Goal: Information Seeking & Learning: Find specific fact

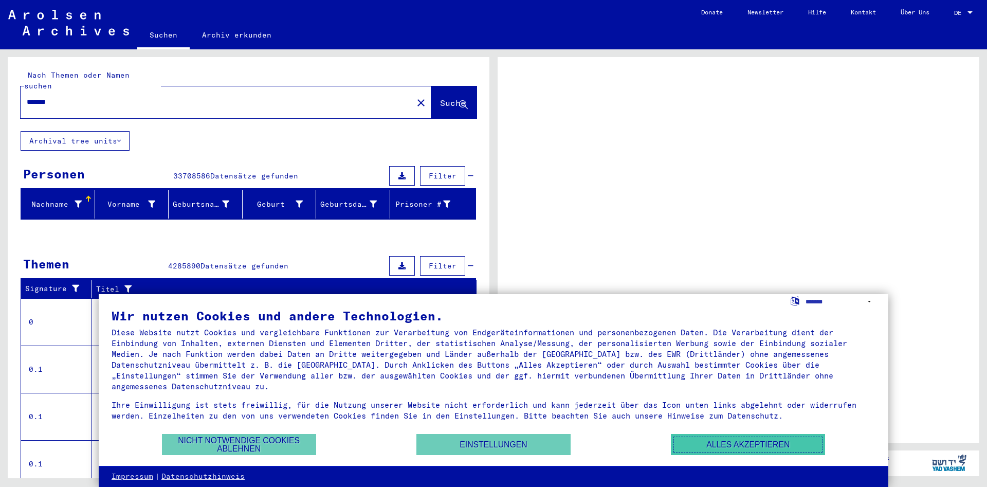
click at [719, 444] on button "Alles akzeptieren" at bounding box center [748, 444] width 154 height 21
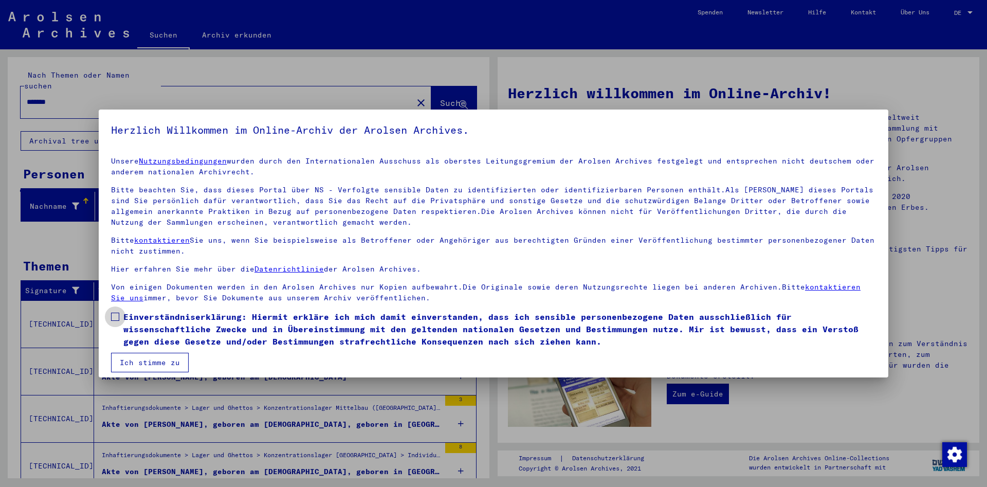
click at [115, 316] on span at bounding box center [115, 316] width 8 height 8
drag, startPoint x: 139, startPoint y: 360, endPoint x: 128, endPoint y: 369, distance: 14.9
click at [140, 360] on button "Ich stimme zu" at bounding box center [150, 362] width 78 height 20
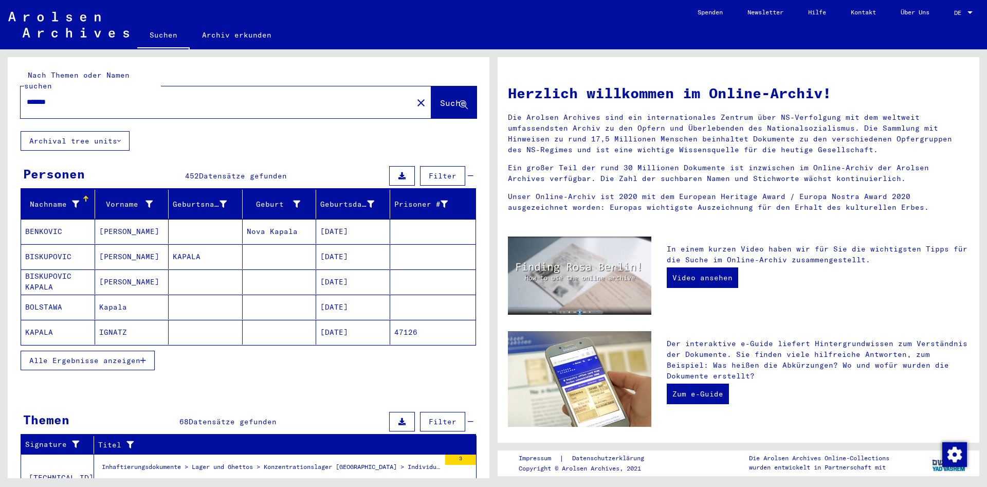
click at [109, 97] on input "******" at bounding box center [214, 102] width 374 height 11
type input "**********"
click at [444, 98] on span "Suche" at bounding box center [453, 103] width 26 height 10
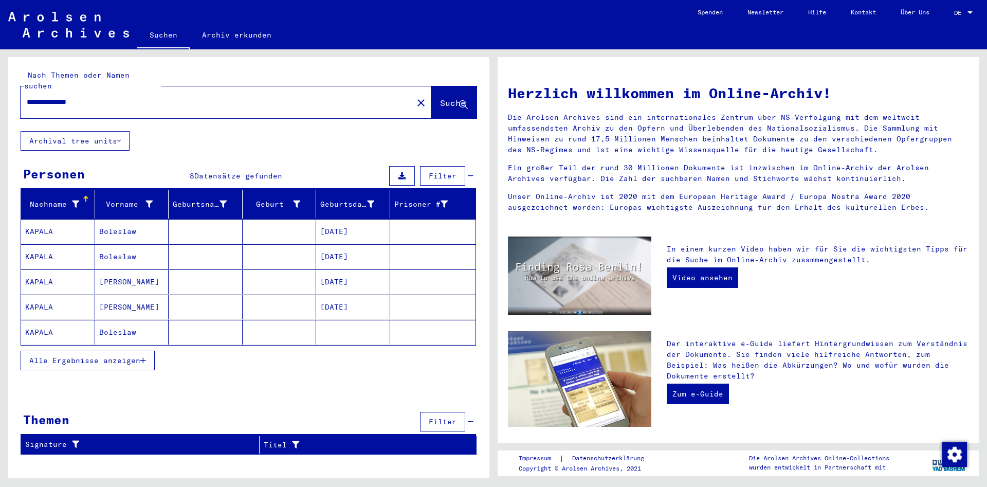
click at [125, 324] on mat-cell "Boleslaw" at bounding box center [132, 332] width 74 height 25
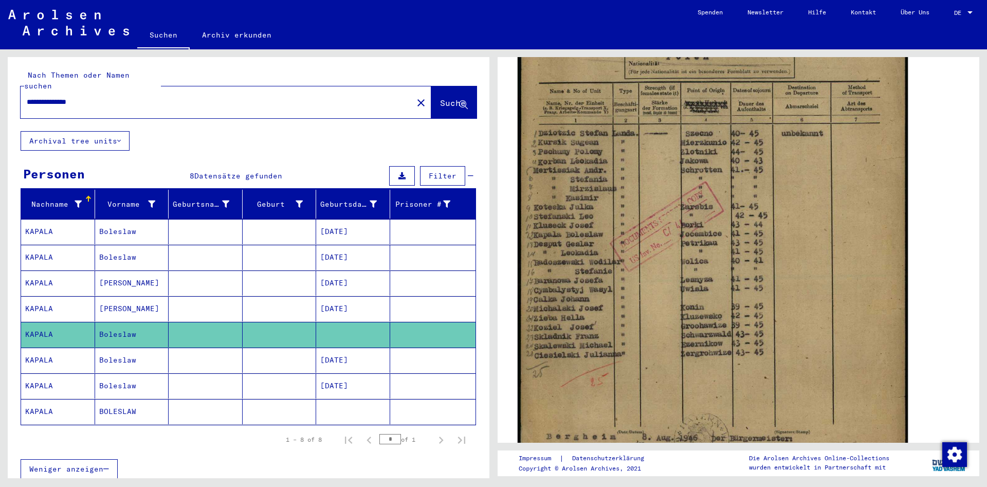
scroll to position [277, 0]
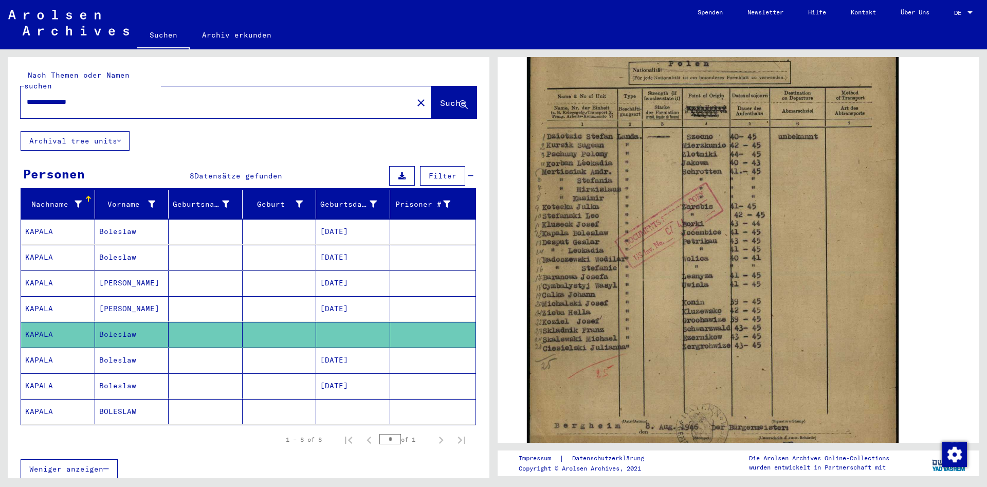
click at [333, 297] on mat-cell "[DATE]" at bounding box center [353, 308] width 74 height 25
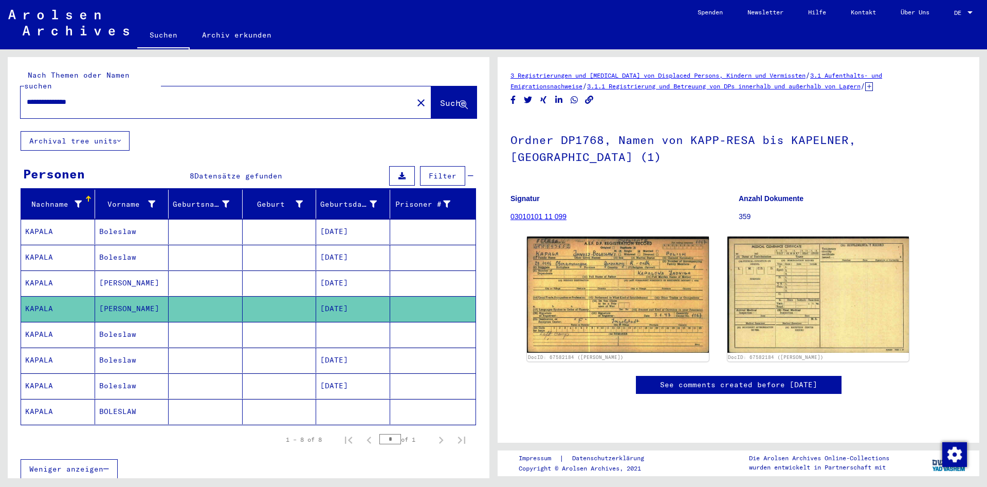
click at [342, 274] on mat-cell "[DATE]" at bounding box center [353, 282] width 74 height 25
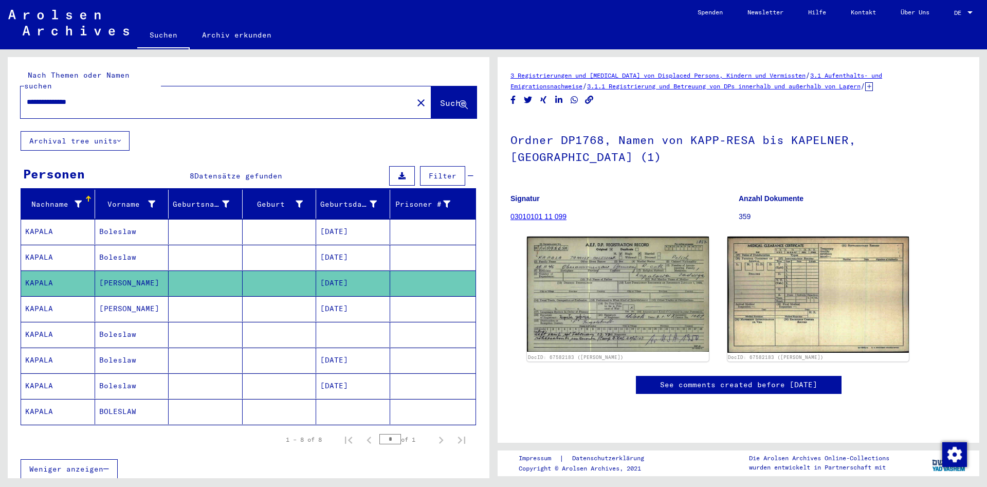
click at [344, 245] on mat-cell "[DATE]" at bounding box center [353, 257] width 74 height 25
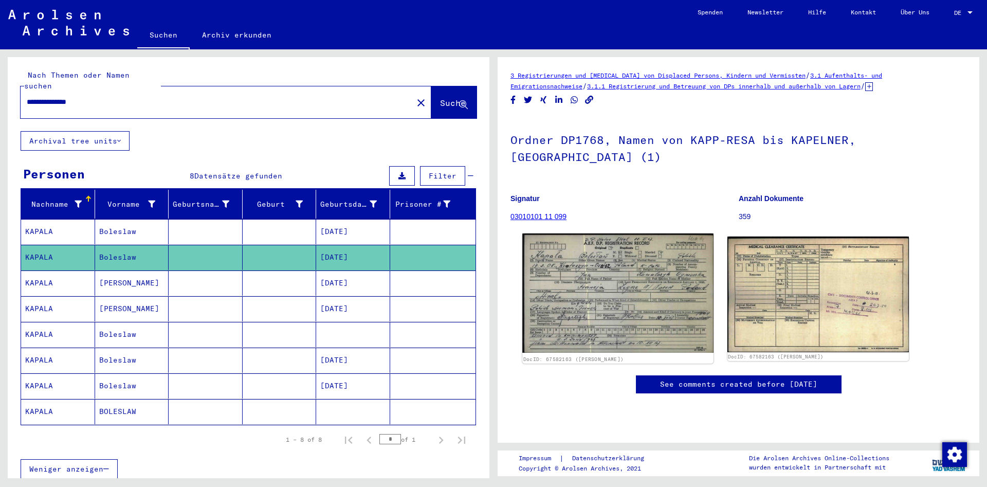
click at [580, 274] on img at bounding box center [617, 292] width 191 height 119
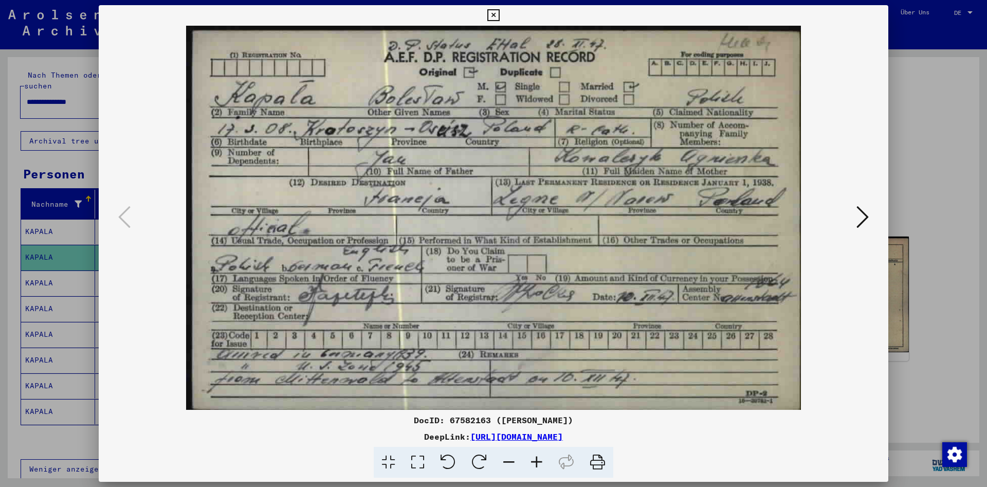
click at [499, 17] on icon at bounding box center [493, 15] width 12 height 12
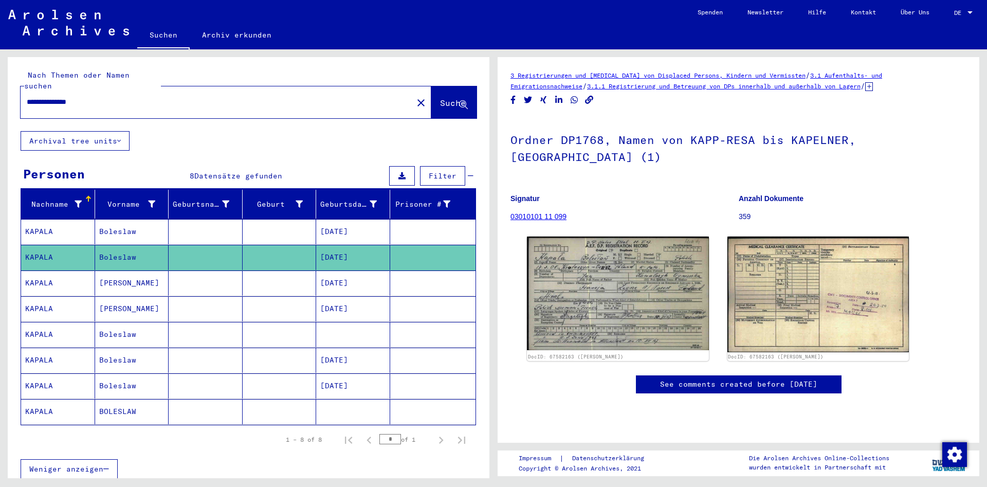
click at [351, 220] on mat-cell "[DATE]" at bounding box center [353, 231] width 74 height 25
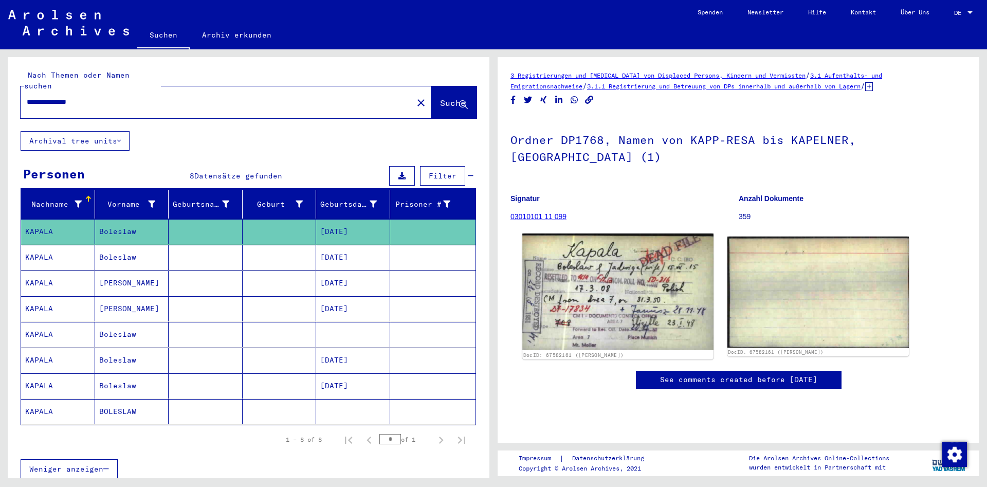
click at [631, 274] on img at bounding box center [617, 291] width 191 height 117
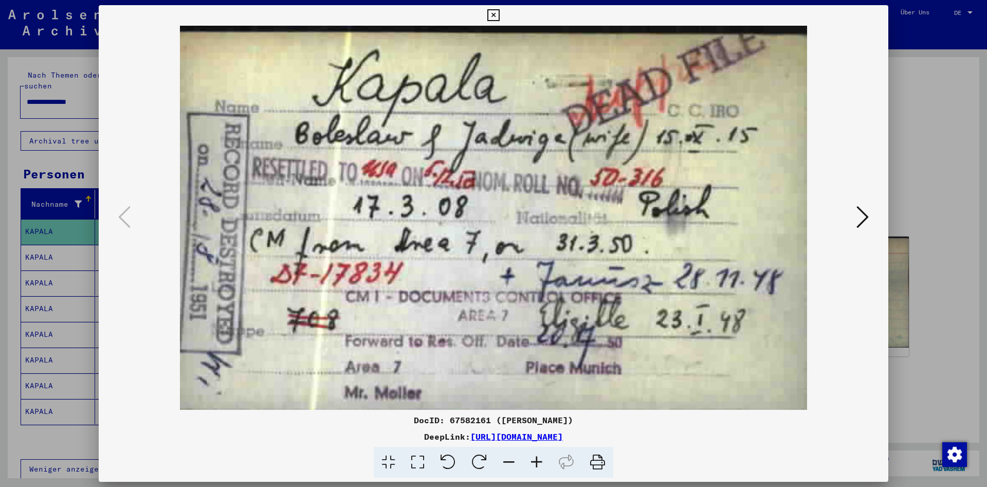
click at [499, 14] on icon at bounding box center [493, 15] width 12 height 12
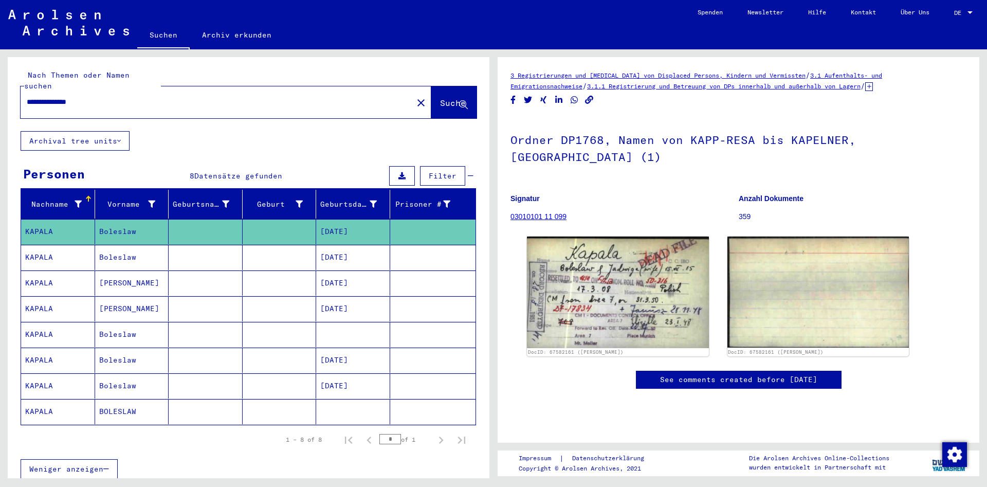
click at [124, 399] on mat-cell "BOLESLAW" at bounding box center [132, 411] width 74 height 25
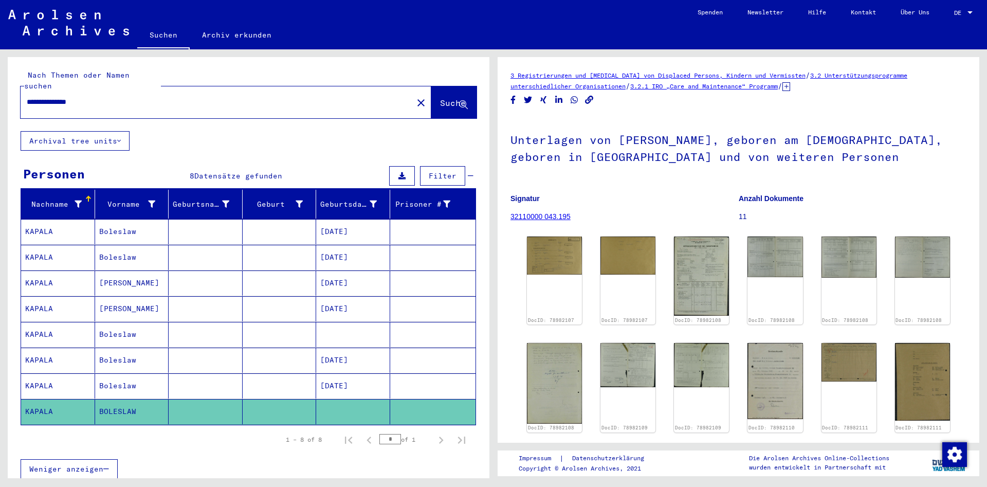
click at [141, 376] on mat-cell "Boleslaw" at bounding box center [132, 385] width 74 height 25
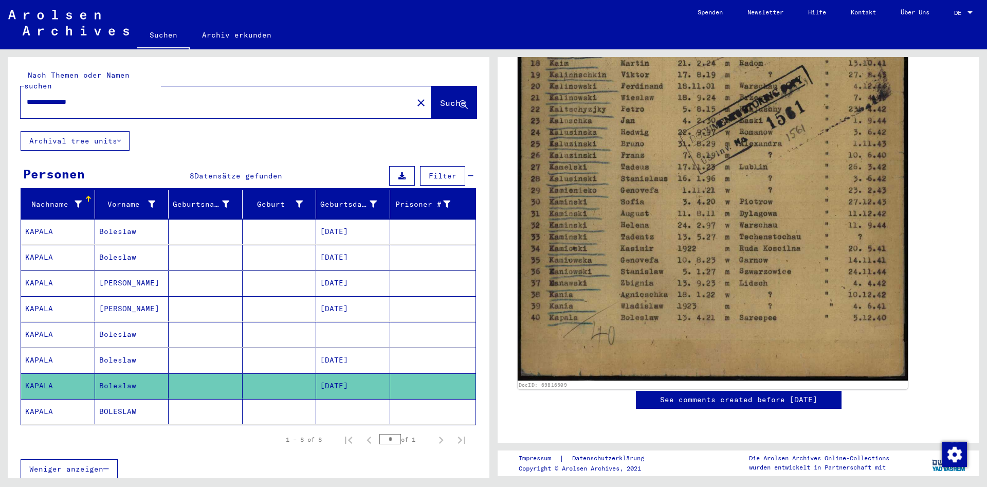
scroll to position [715, 0]
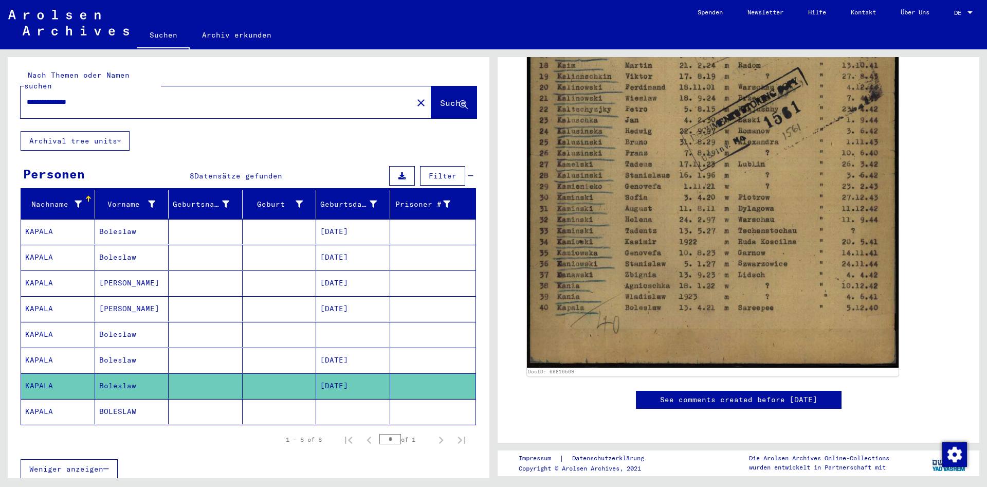
click at [326, 354] on mat-cell "[DATE]" at bounding box center [353, 359] width 74 height 25
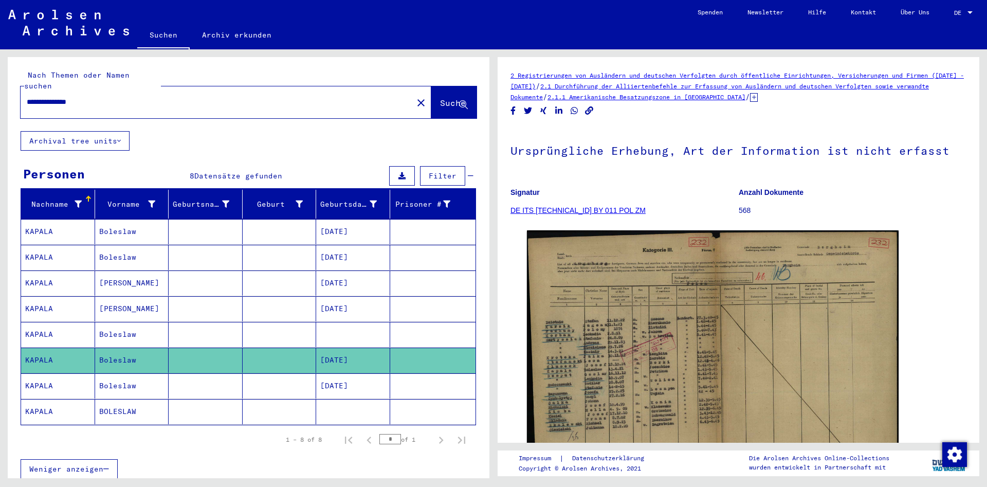
click at [339, 322] on mat-cell at bounding box center [353, 334] width 74 height 25
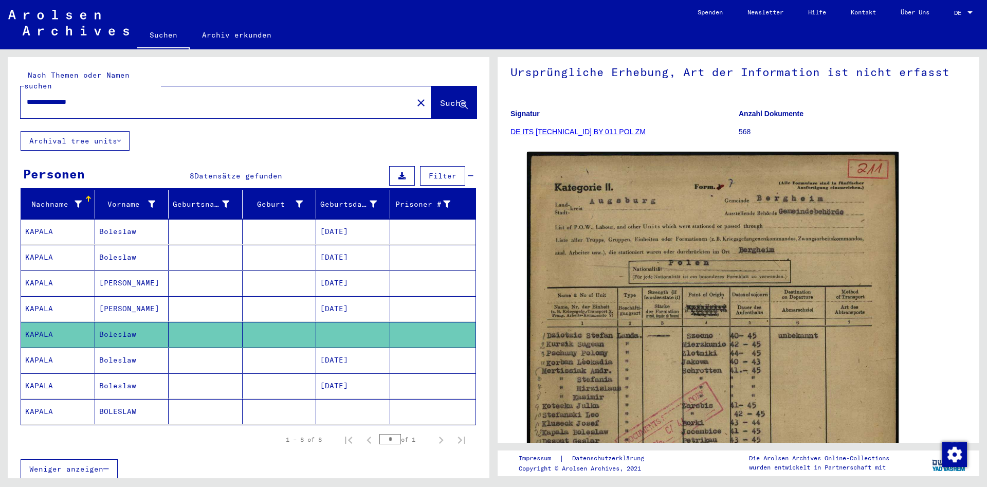
scroll to position [55, 0]
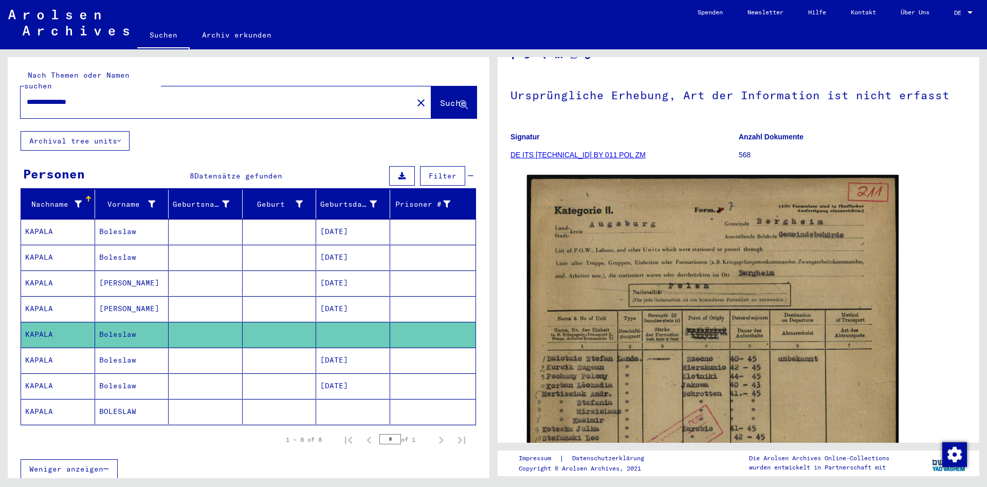
click at [359, 302] on mat-cell "[DATE]" at bounding box center [353, 308] width 74 height 25
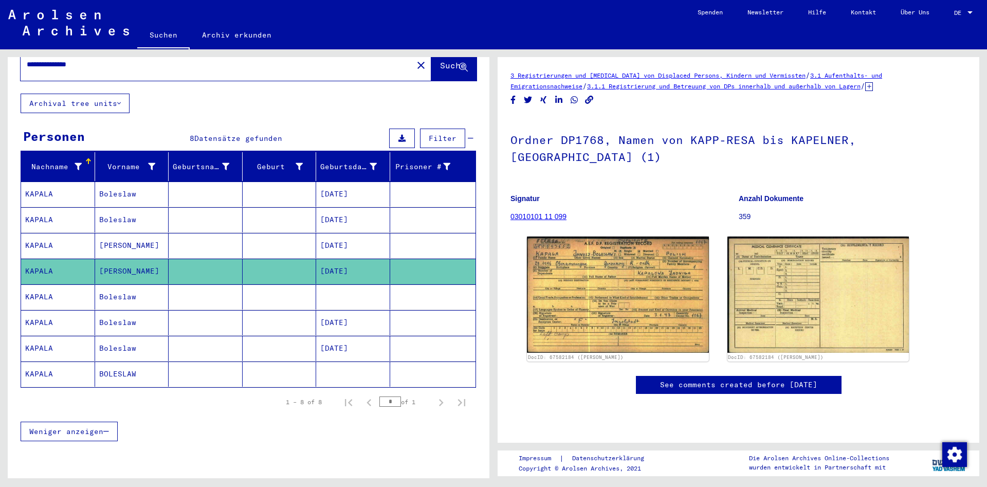
scroll to position [66, 0]
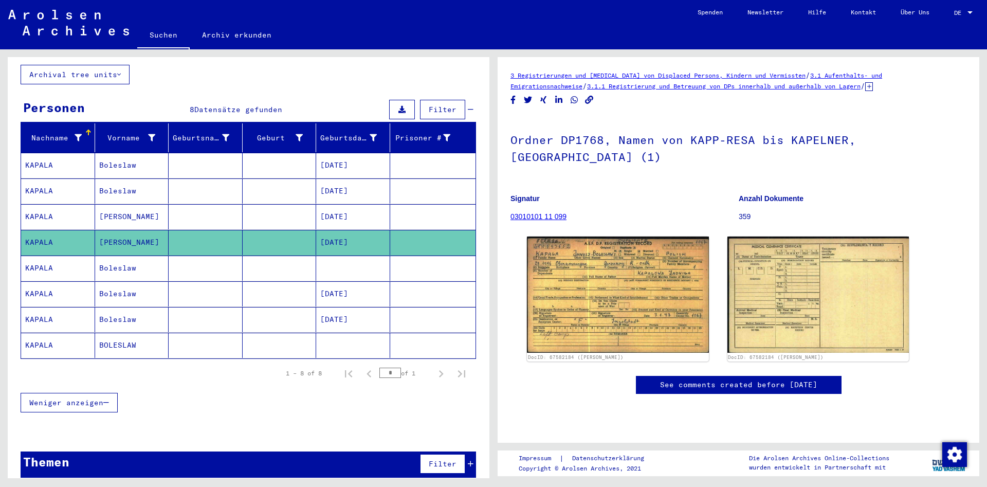
click at [354, 335] on mat-cell at bounding box center [353, 344] width 74 height 25
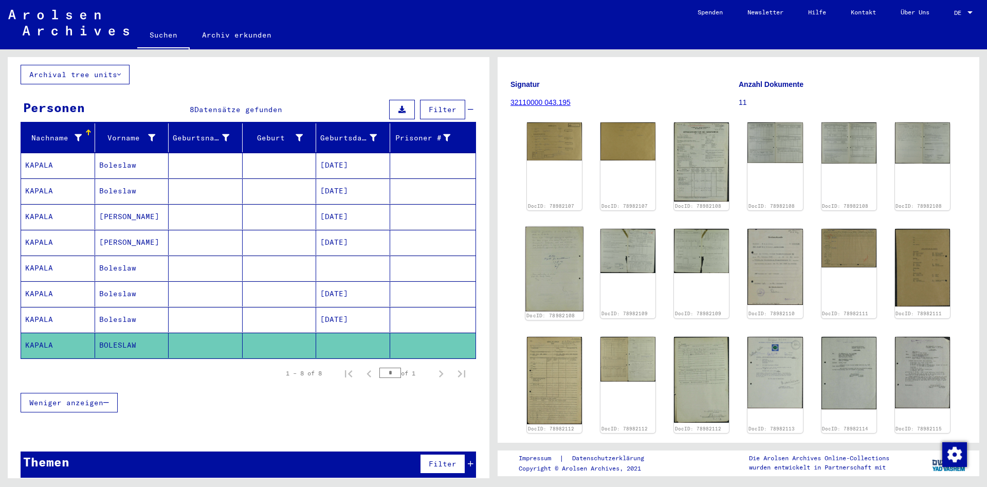
scroll to position [111, 0]
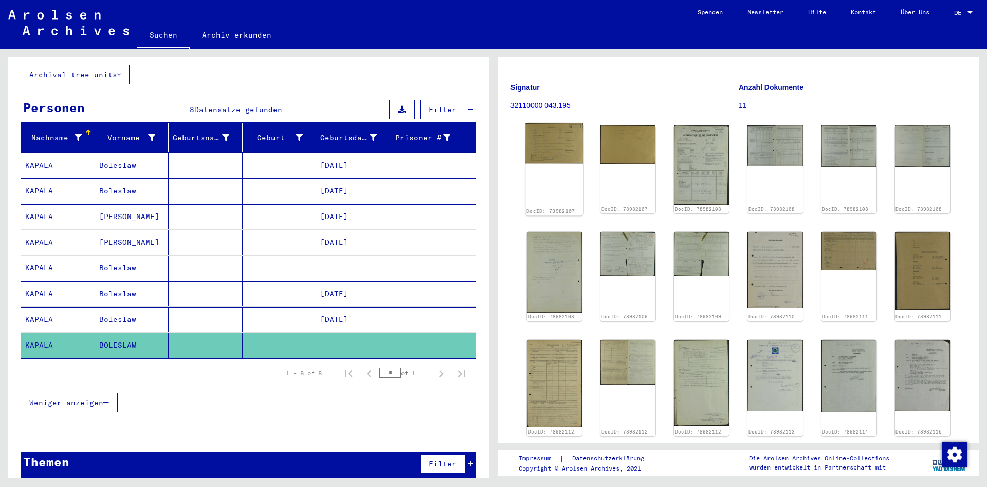
click at [562, 163] on div "DocID: 78982107" at bounding box center [554, 169] width 58 height 92
click at [566, 154] on img at bounding box center [554, 143] width 58 height 40
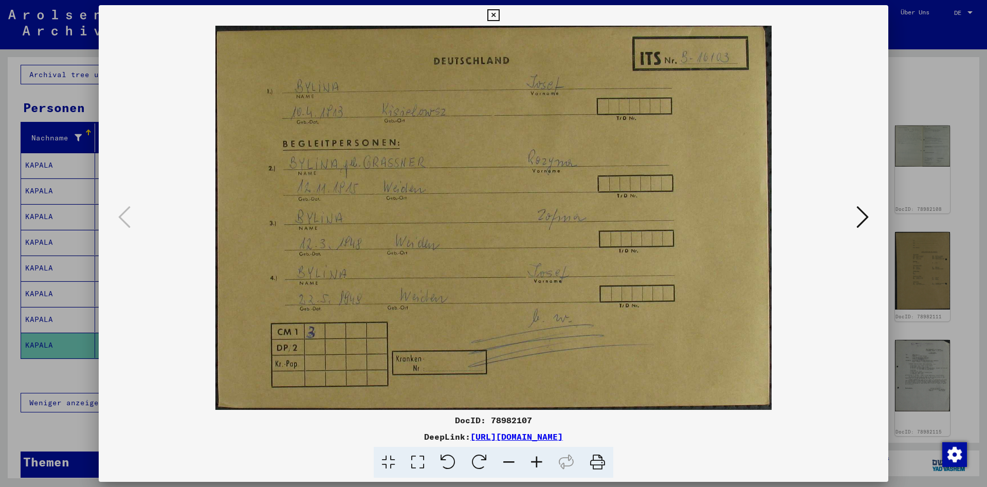
click at [566, 154] on img at bounding box center [493, 218] width 719 height 384
click at [863, 217] on icon at bounding box center [862, 217] width 12 height 25
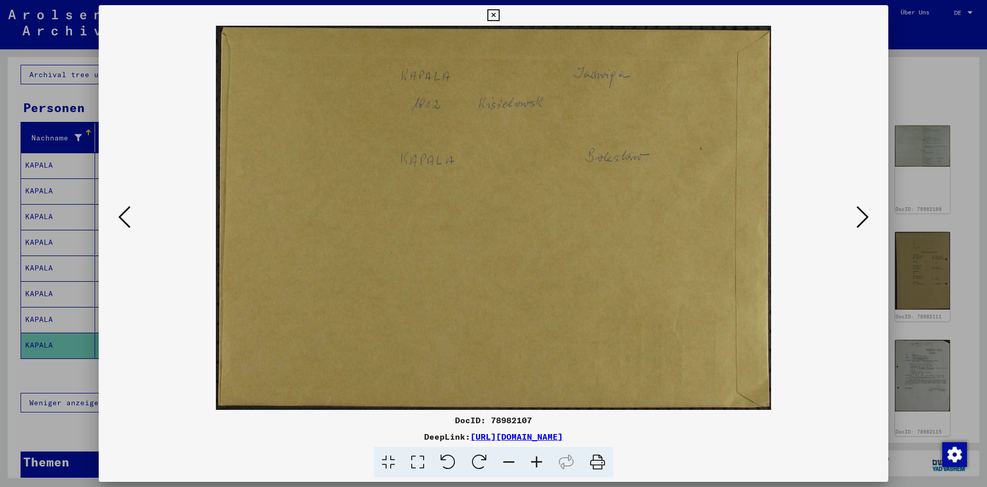
click at [858, 221] on icon at bounding box center [862, 217] width 12 height 25
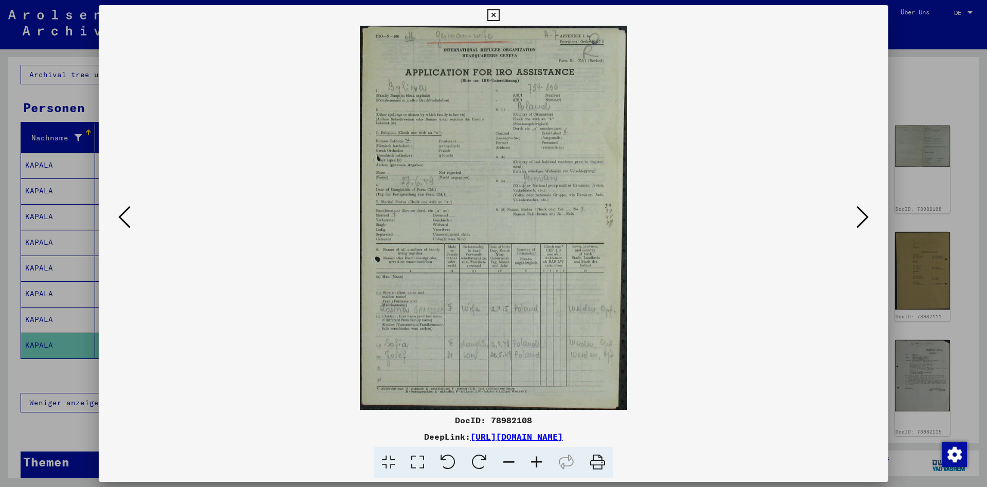
click at [858, 221] on icon at bounding box center [862, 217] width 12 height 25
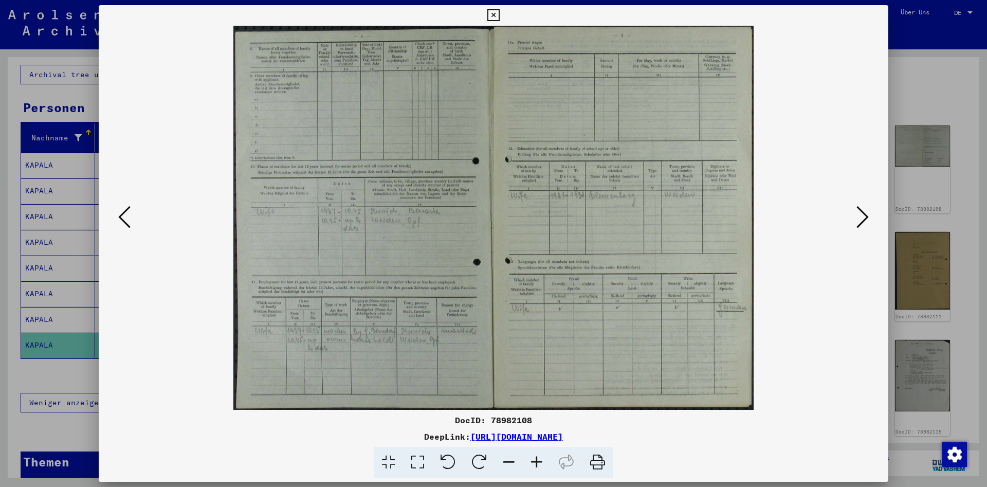
click at [858, 221] on icon at bounding box center [862, 217] width 12 height 25
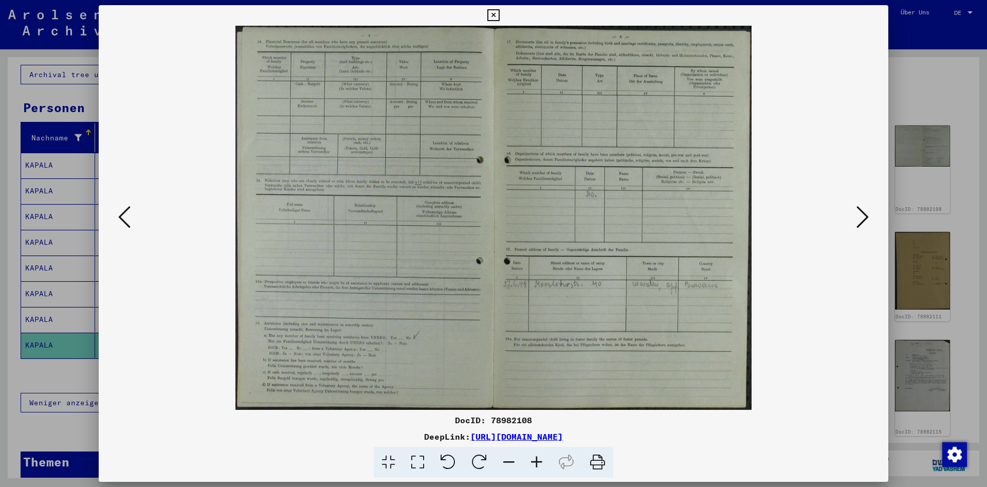
click at [858, 221] on icon at bounding box center [862, 217] width 12 height 25
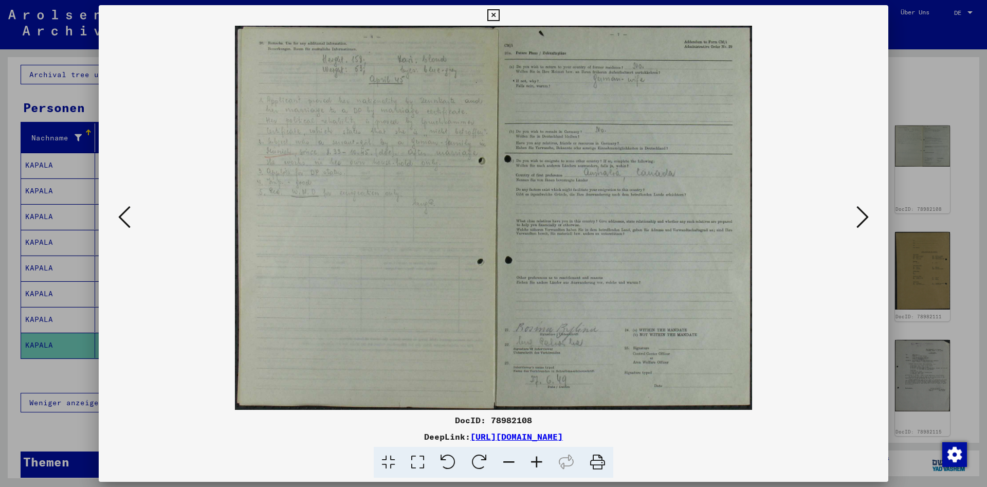
click at [858, 221] on icon at bounding box center [862, 217] width 12 height 25
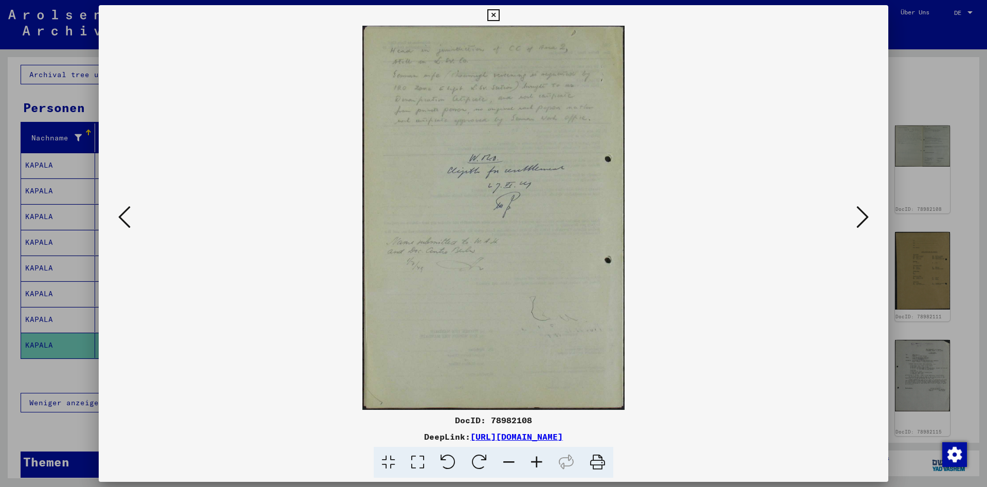
click at [858, 221] on icon at bounding box center [862, 217] width 12 height 25
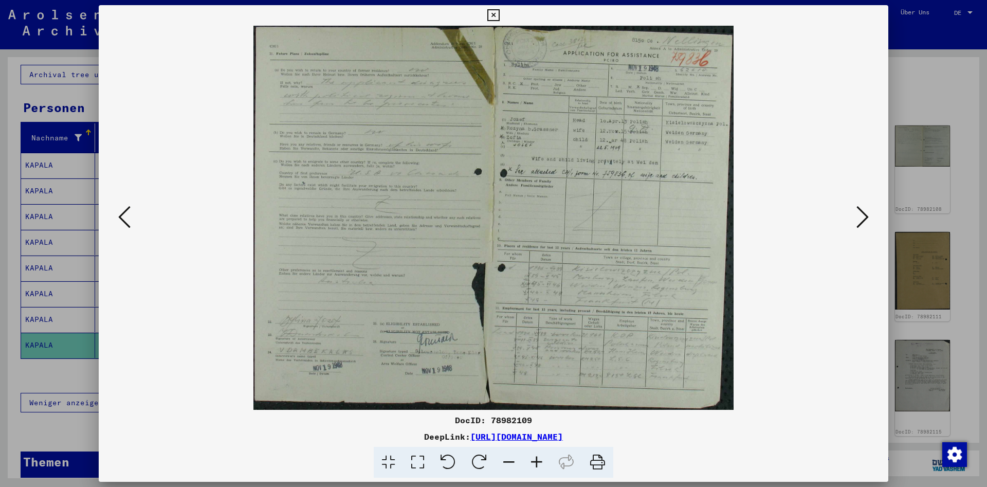
click at [858, 221] on icon at bounding box center [862, 217] width 12 height 25
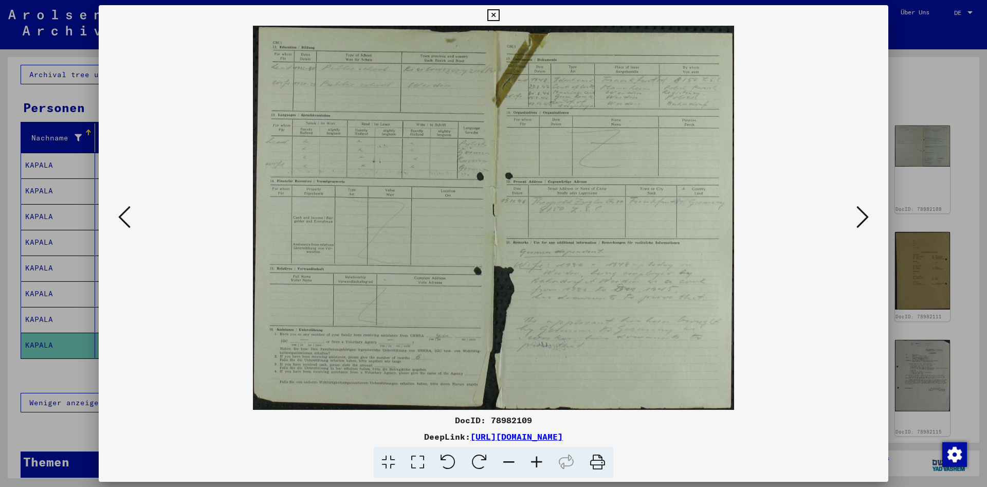
click at [858, 221] on icon at bounding box center [862, 217] width 12 height 25
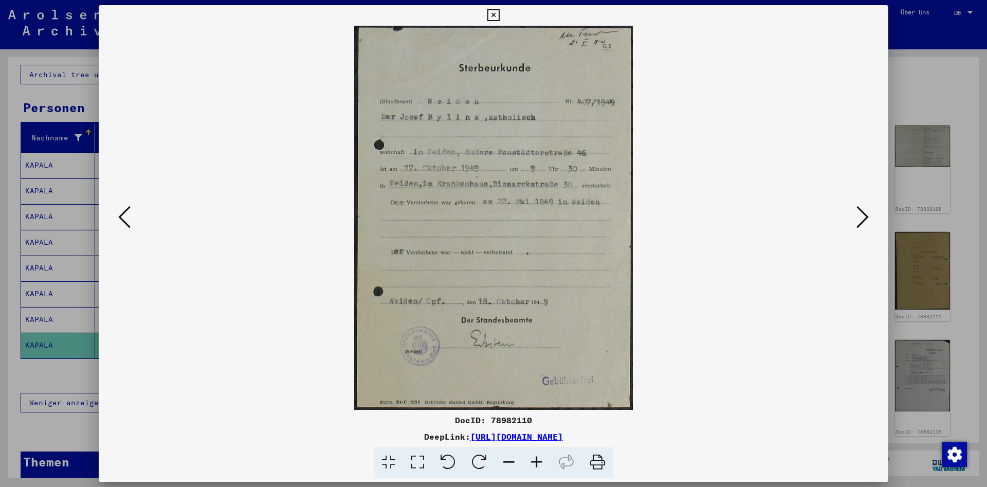
click at [858, 221] on icon at bounding box center [862, 217] width 12 height 25
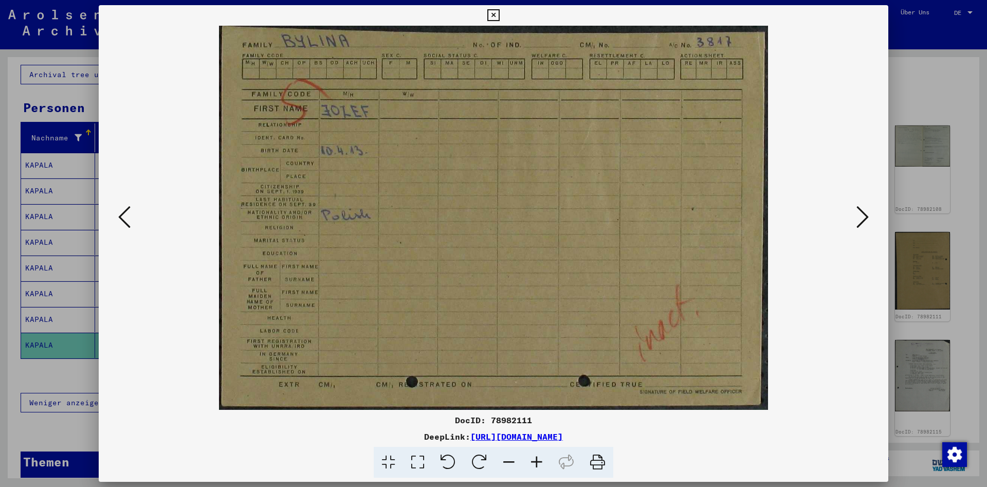
click at [858, 221] on icon at bounding box center [862, 217] width 12 height 25
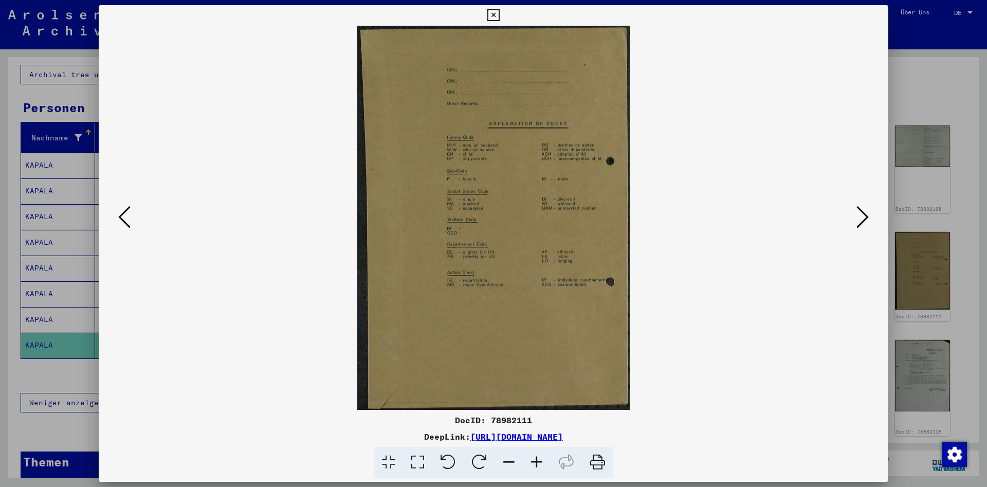
click at [858, 221] on icon at bounding box center [862, 217] width 12 height 25
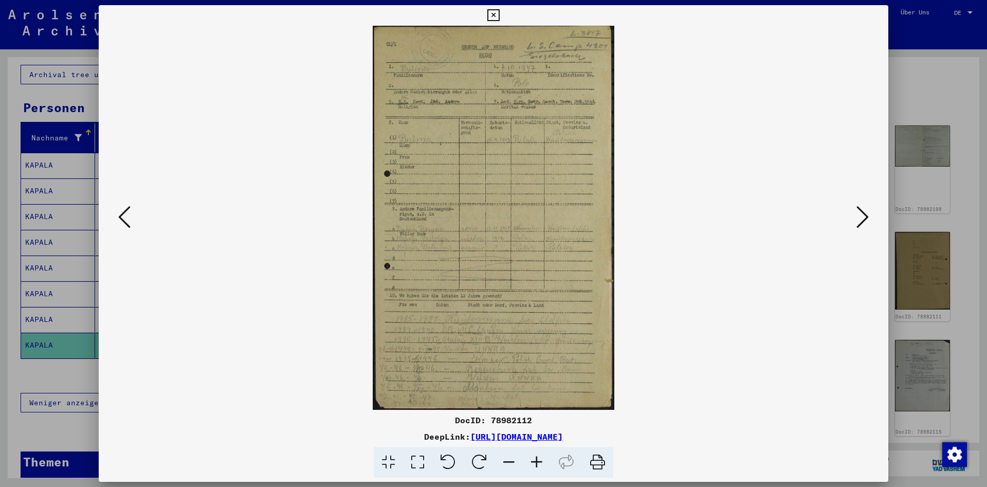
click at [858, 221] on icon at bounding box center [862, 217] width 12 height 25
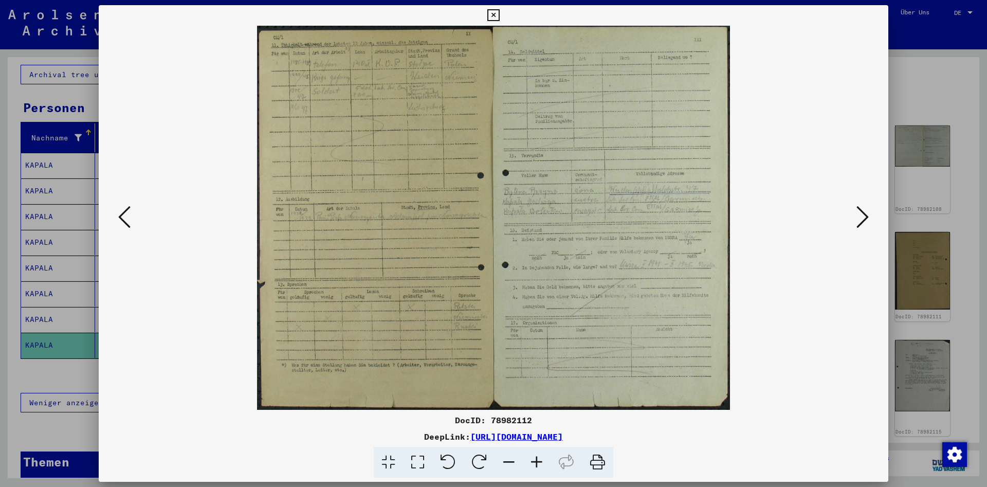
click at [858, 221] on icon at bounding box center [862, 217] width 12 height 25
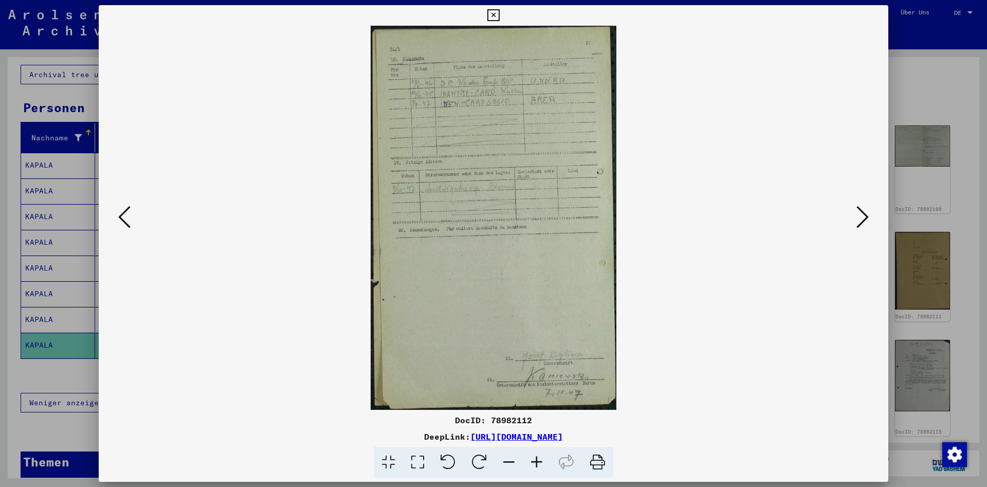
click at [858, 221] on icon at bounding box center [862, 217] width 12 height 25
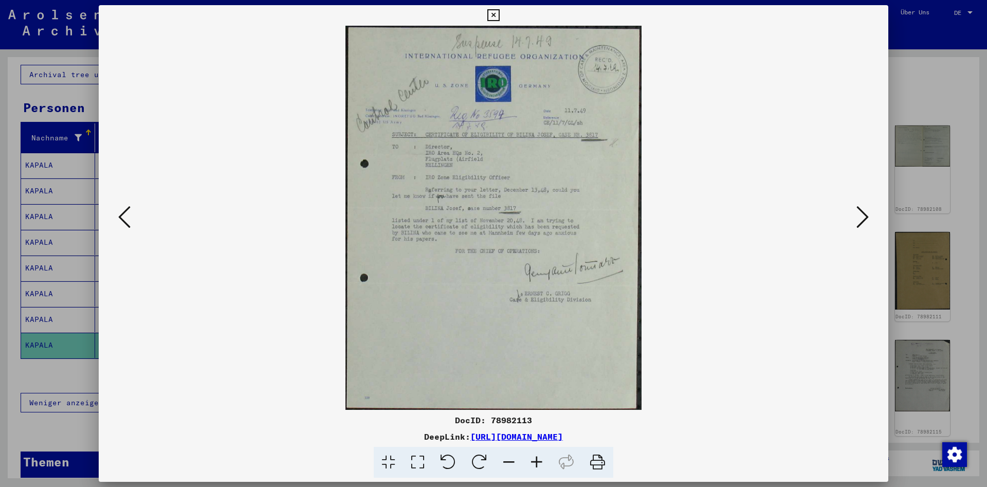
click at [858, 221] on icon at bounding box center [862, 217] width 12 height 25
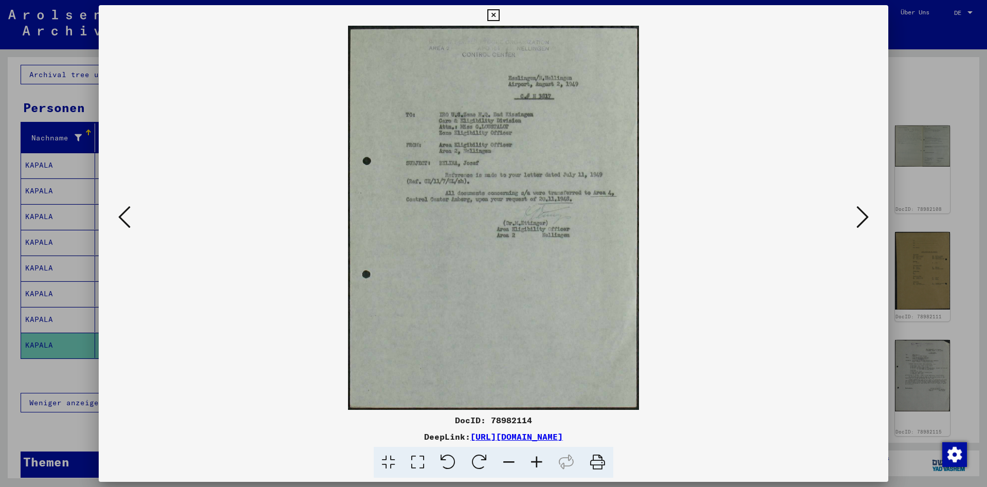
click at [858, 221] on icon at bounding box center [862, 217] width 12 height 25
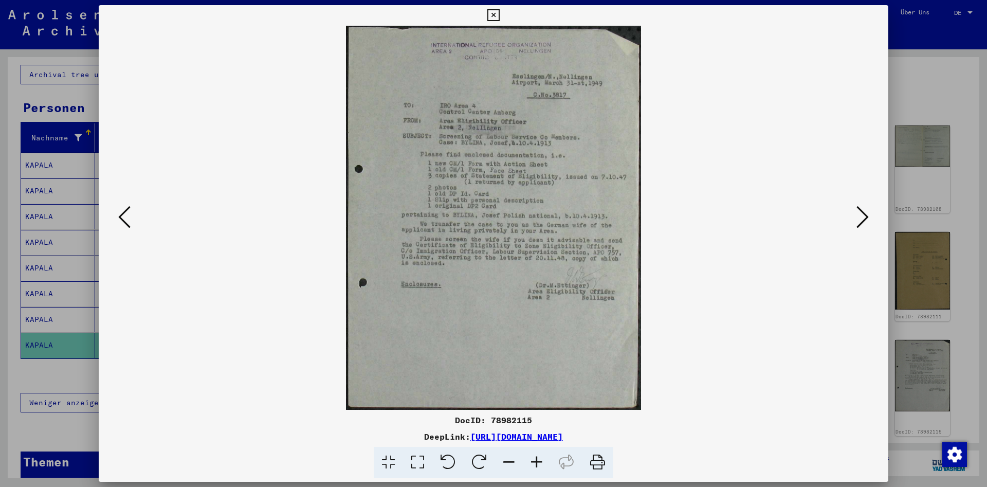
click at [858, 221] on icon at bounding box center [862, 217] width 12 height 25
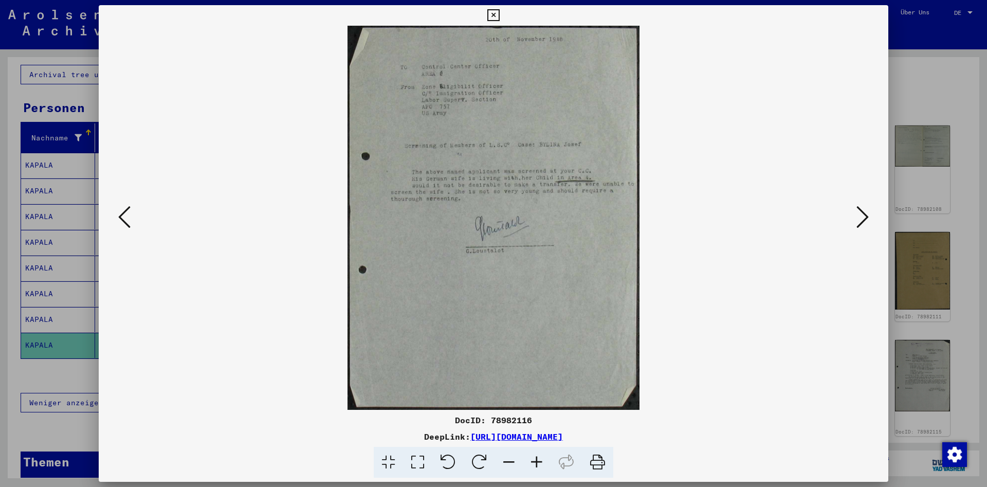
click at [858, 221] on icon at bounding box center [862, 217] width 12 height 25
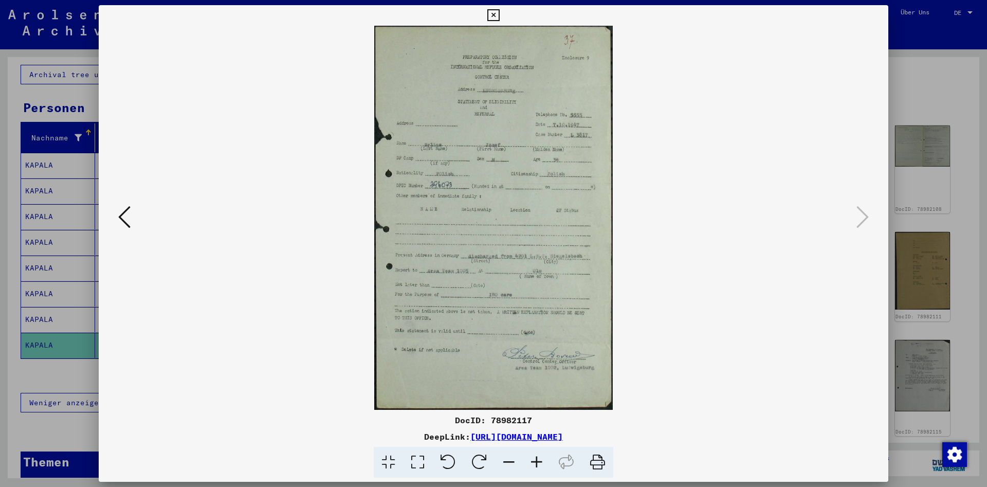
click at [499, 15] on icon at bounding box center [493, 15] width 12 height 12
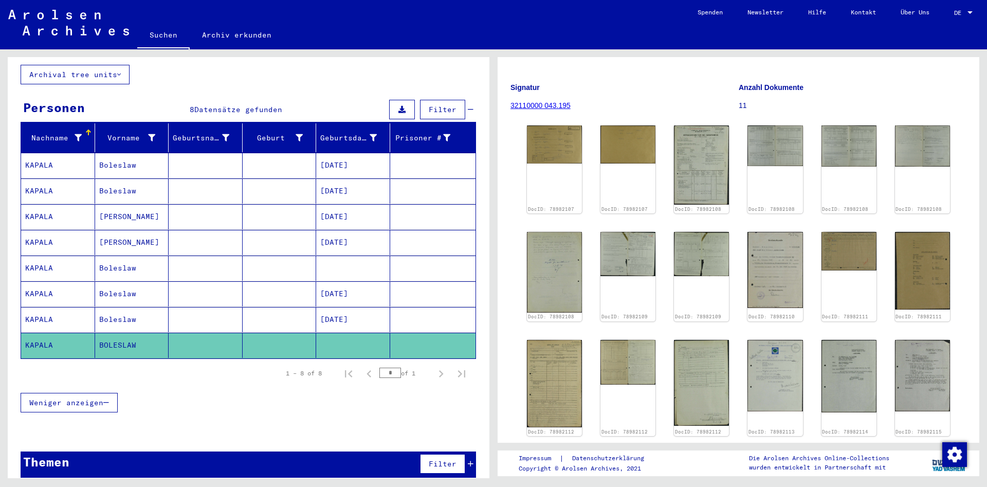
click at [355, 310] on mat-cell "[DATE]" at bounding box center [353, 319] width 74 height 25
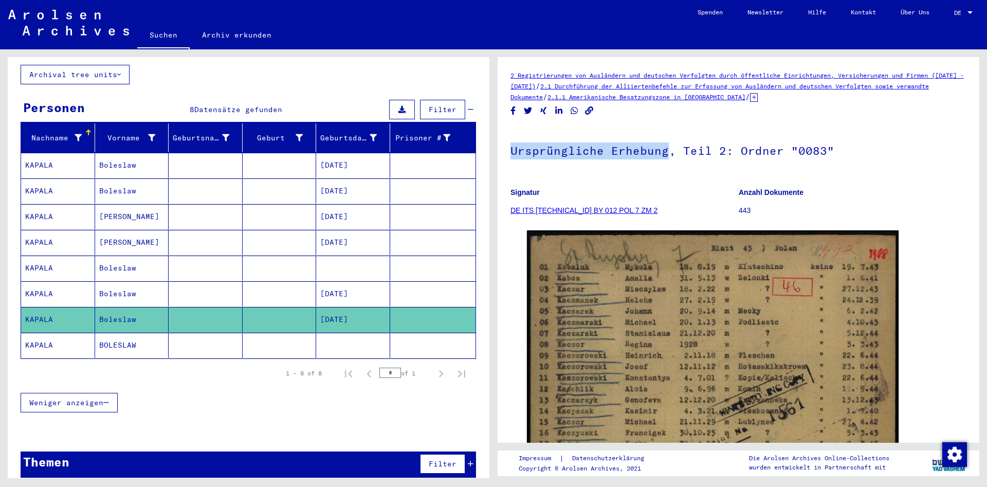
drag, startPoint x: 524, startPoint y: 150, endPoint x: 663, endPoint y: 155, distance: 139.3
click at [663, 155] on yv-its-full-details "2 Registrierungen von Ausländern und deutschen Verfolgten durch öffentliche Ein…" at bounding box center [737, 444] width 481 height 749
copy h1 "Ursprüngliche Erhebung"
click at [357, 283] on mat-cell "[DATE]" at bounding box center [353, 293] width 74 height 25
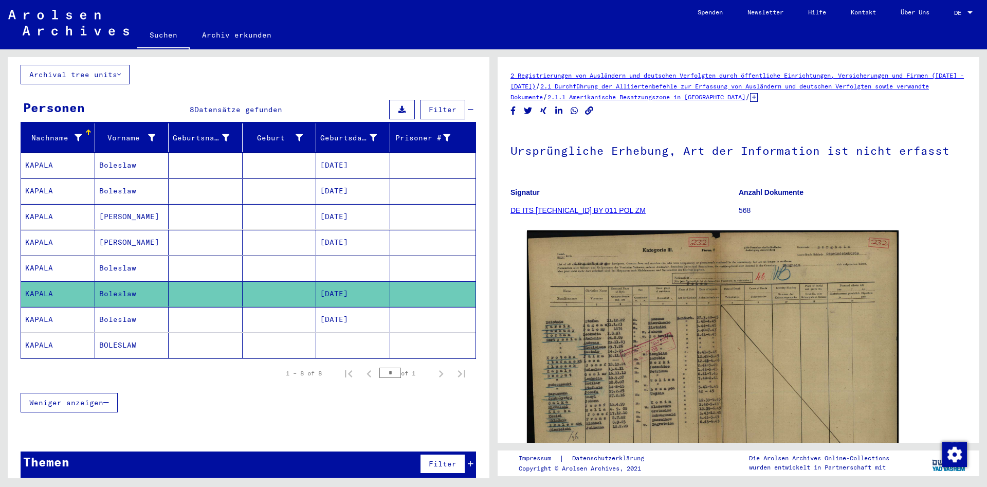
click at [328, 257] on mat-cell at bounding box center [353, 267] width 74 height 25
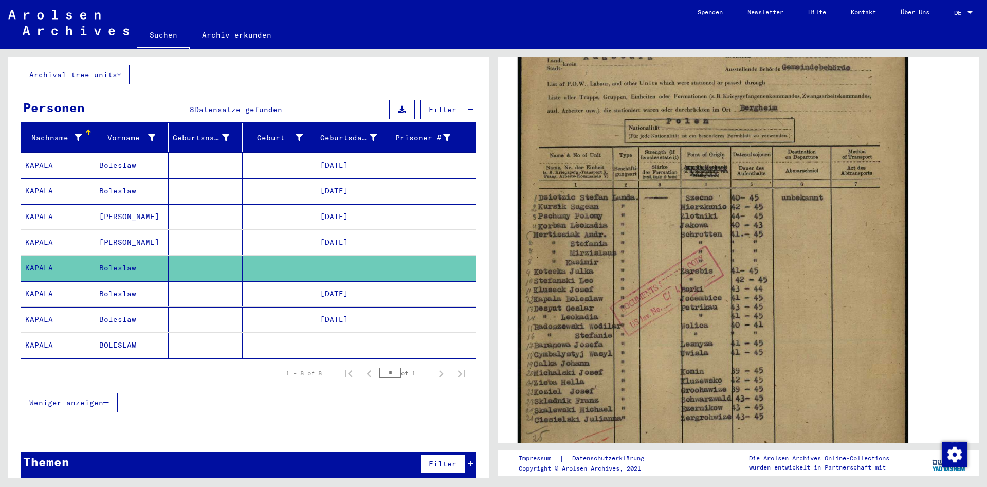
scroll to position [222, 0]
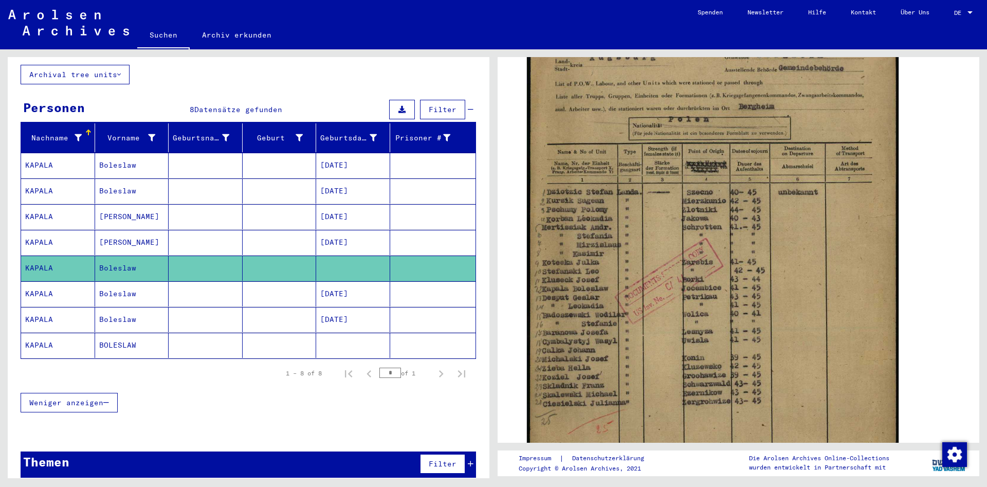
click at [370, 230] on mat-cell "[DATE]" at bounding box center [353, 242] width 74 height 25
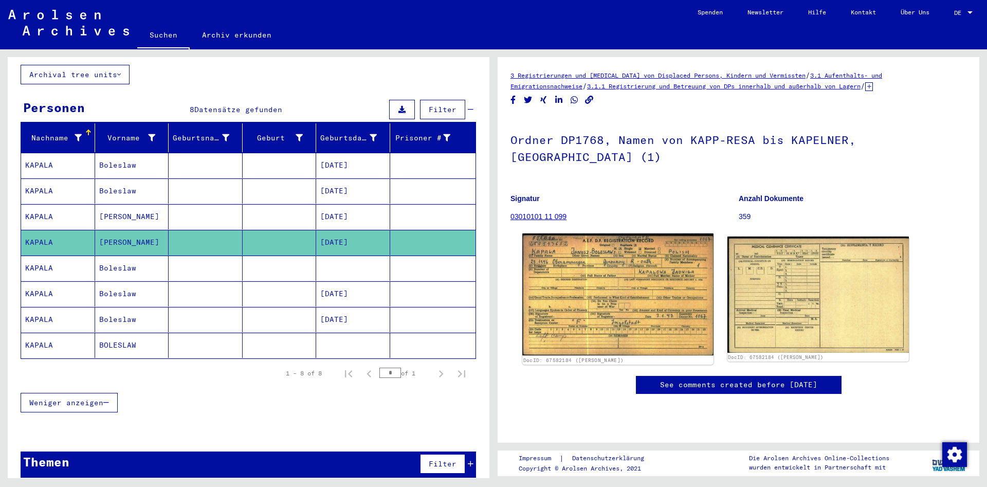
click at [593, 269] on img at bounding box center [617, 294] width 191 height 122
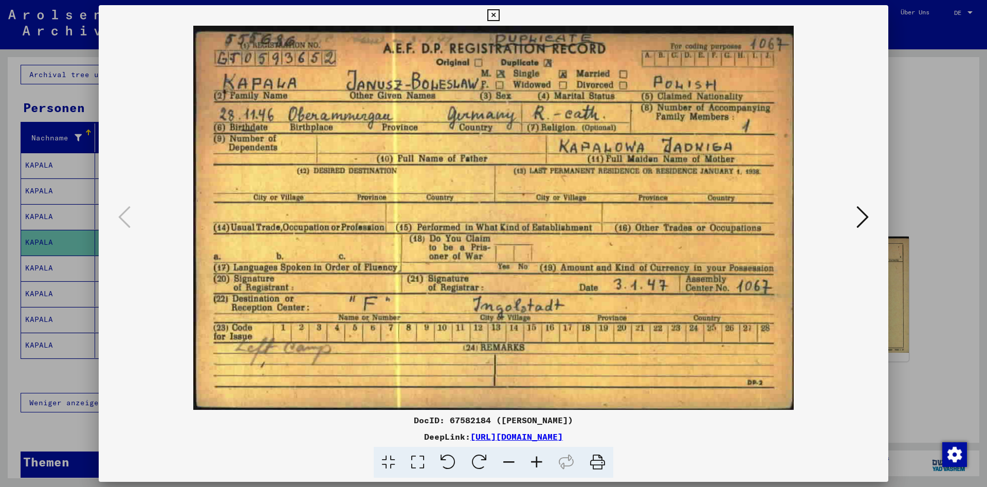
click at [858, 219] on icon at bounding box center [862, 217] width 12 height 25
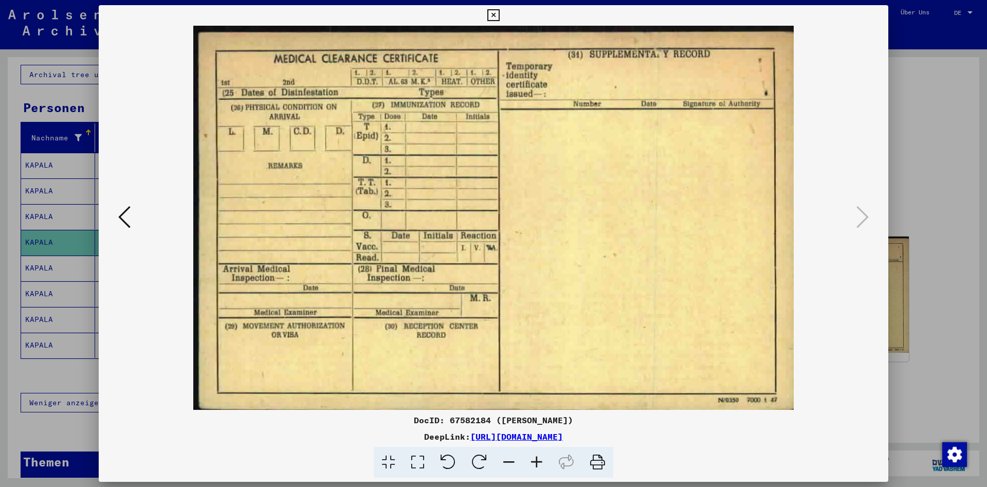
click at [499, 17] on icon at bounding box center [493, 15] width 12 height 12
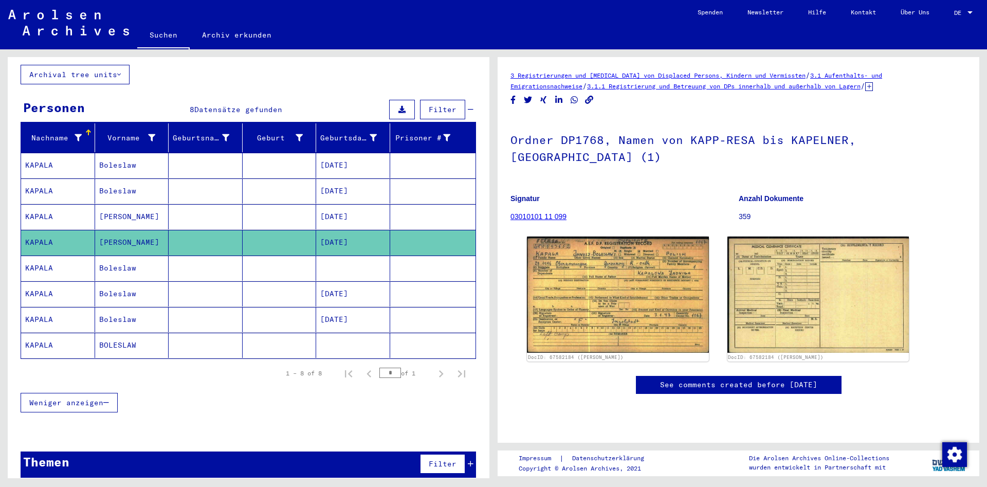
click at [378, 206] on mat-cell "[DATE]" at bounding box center [353, 216] width 74 height 25
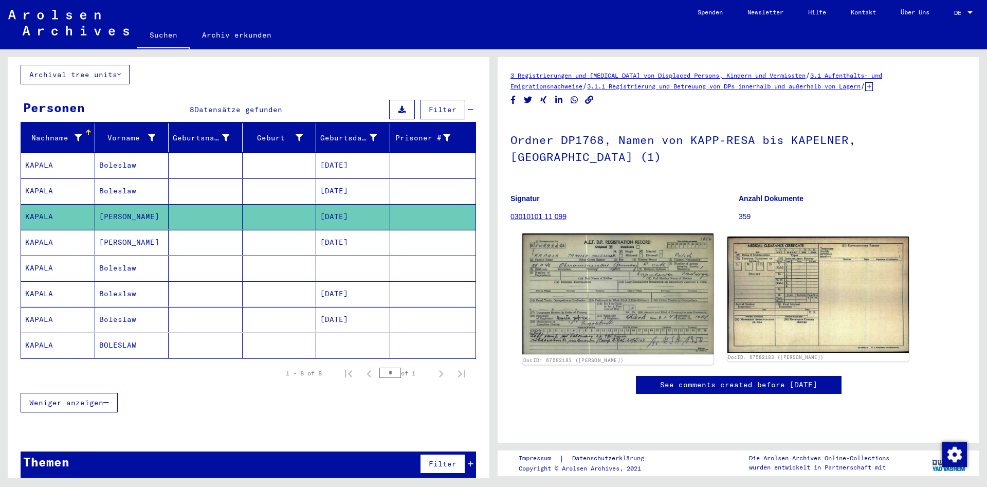
click at [595, 267] on img at bounding box center [617, 293] width 191 height 121
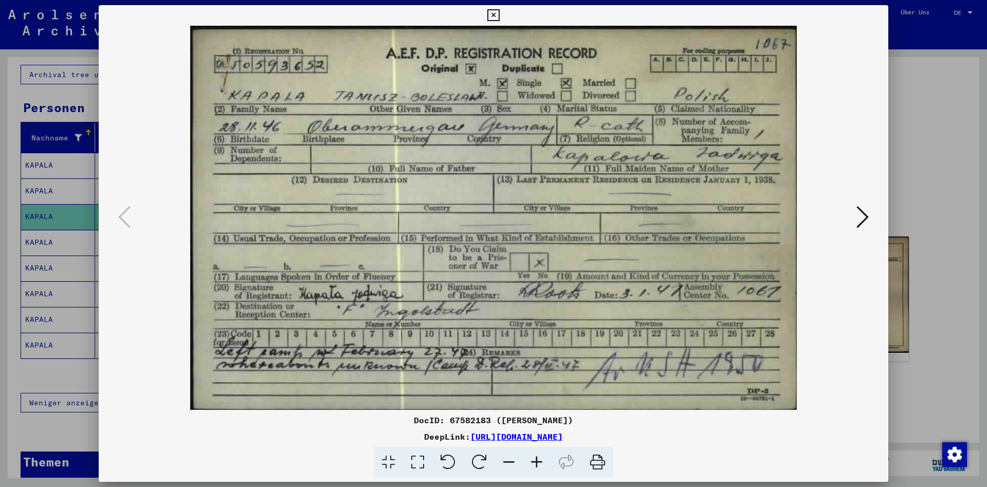
click at [499, 14] on icon at bounding box center [493, 15] width 12 height 12
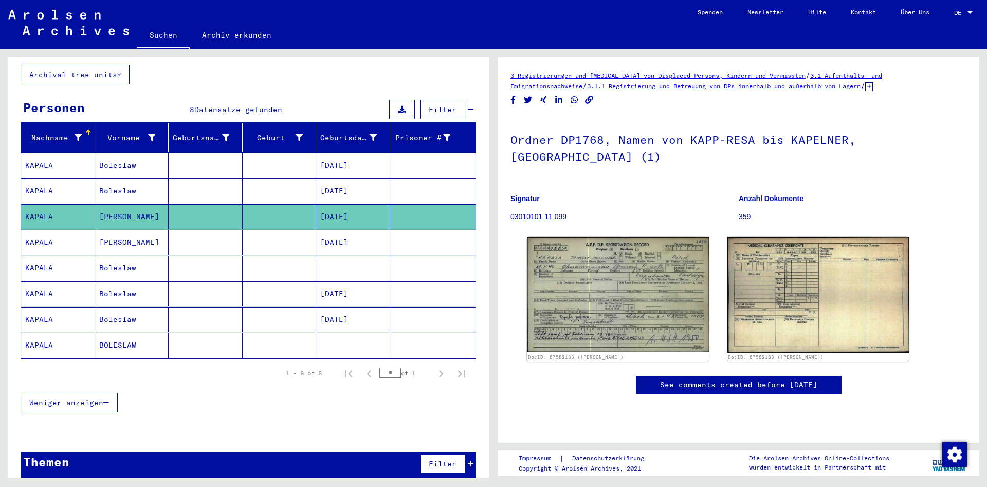
click at [373, 185] on mat-cell "[DATE]" at bounding box center [353, 190] width 74 height 25
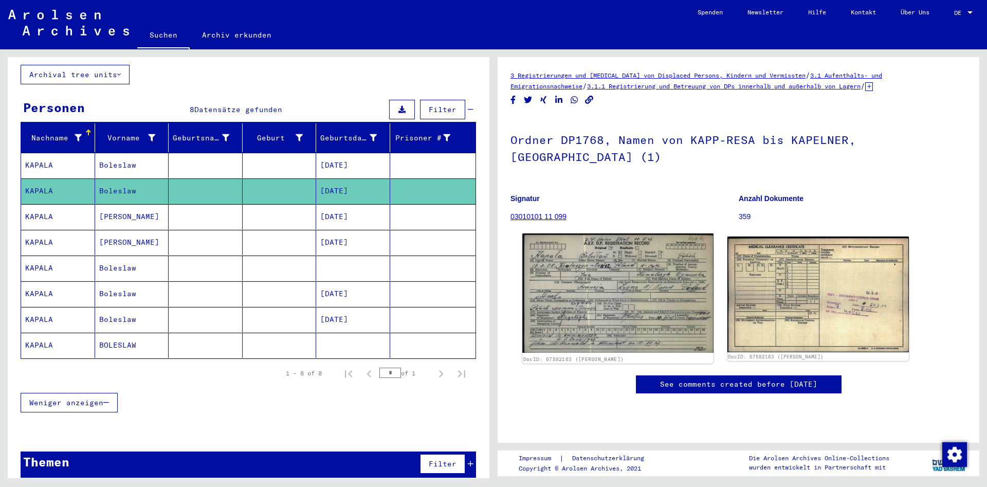
click at [606, 274] on img at bounding box center [617, 292] width 191 height 119
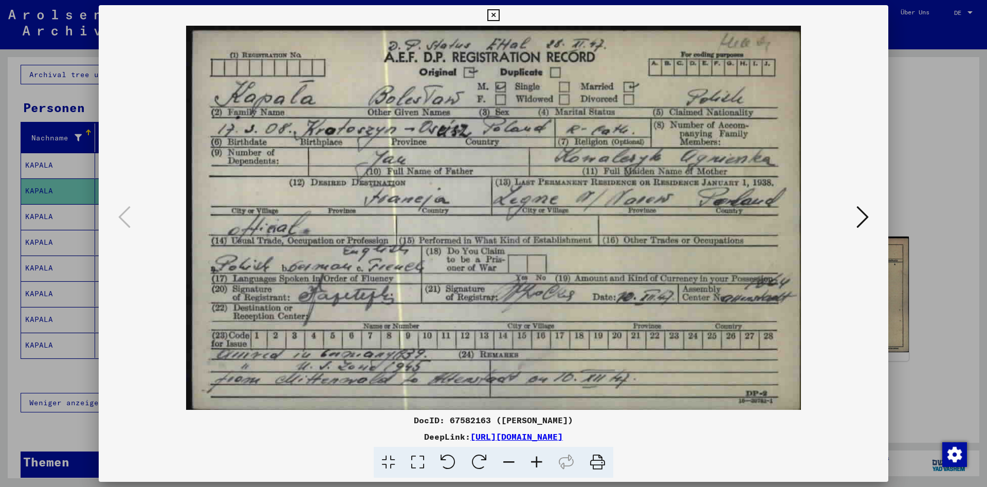
click at [499, 14] on icon at bounding box center [493, 15] width 12 height 12
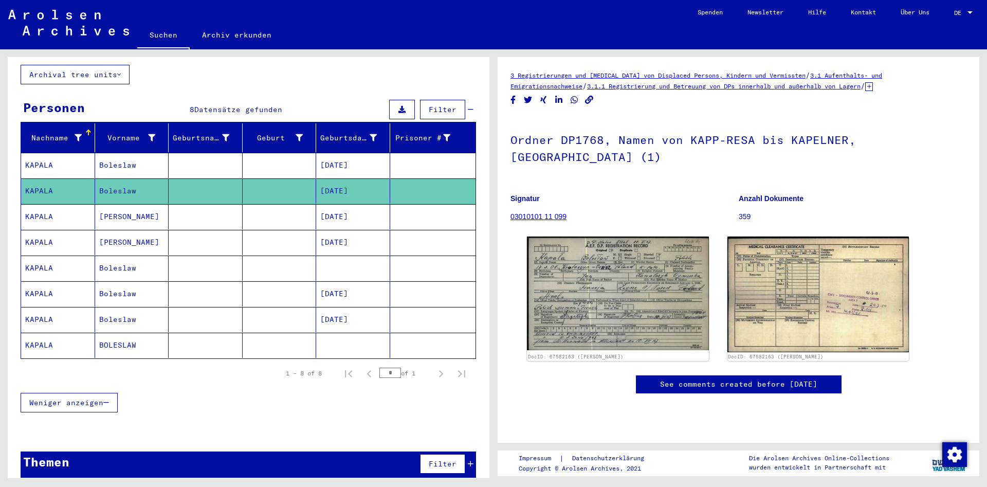
click at [331, 158] on mat-cell "[DATE]" at bounding box center [353, 165] width 74 height 25
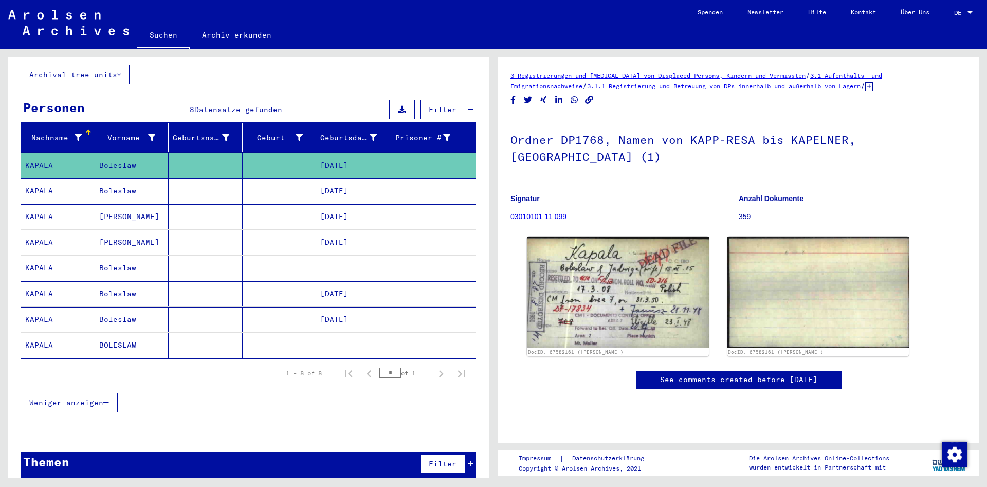
click at [77, 398] on span "Weniger anzeigen" at bounding box center [66, 402] width 74 height 9
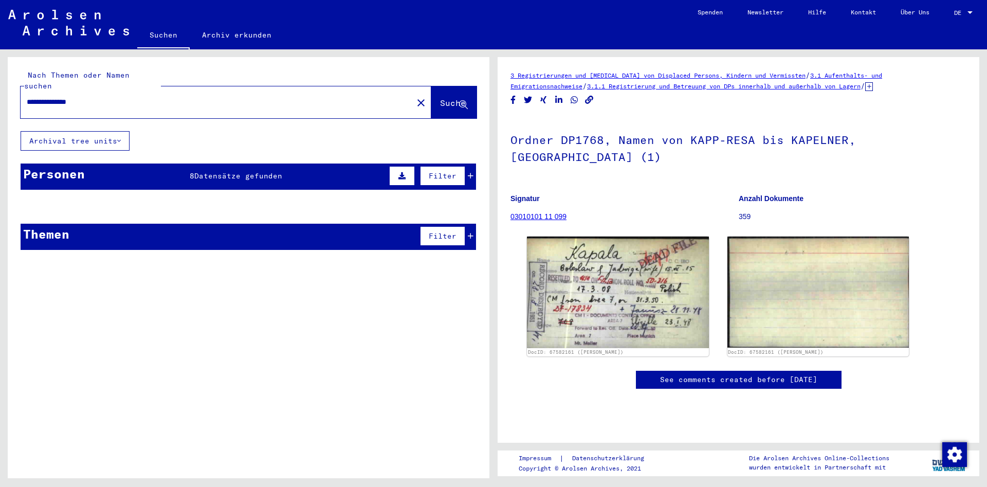
click at [442, 171] on span "Filter" at bounding box center [443, 175] width 28 height 9
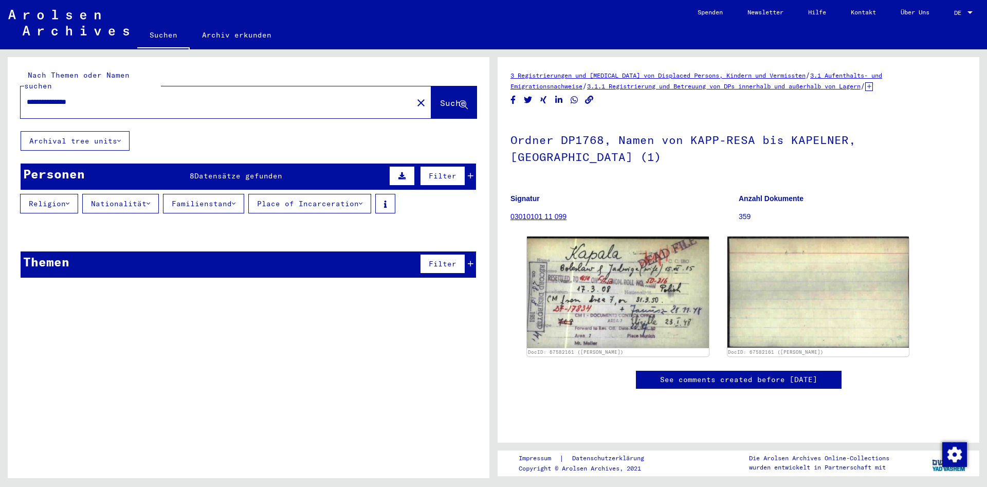
click at [472, 172] on icon at bounding box center [471, 175] width 6 height 7
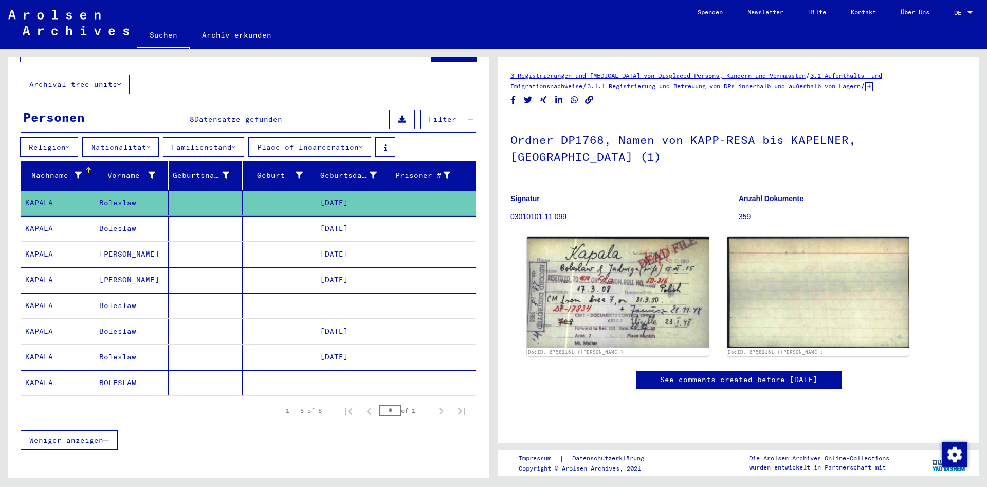
scroll to position [94, 0]
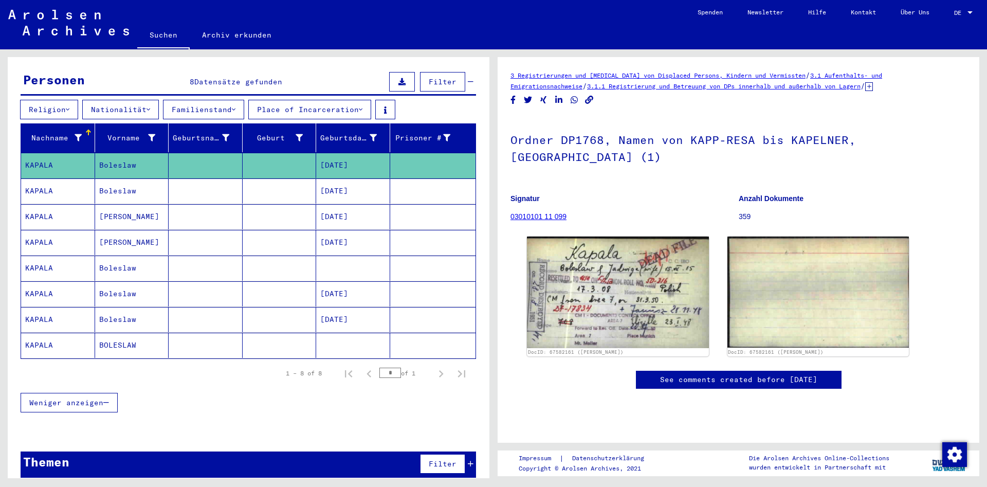
click at [79, 398] on span "Weniger anzeigen" at bounding box center [66, 402] width 74 height 9
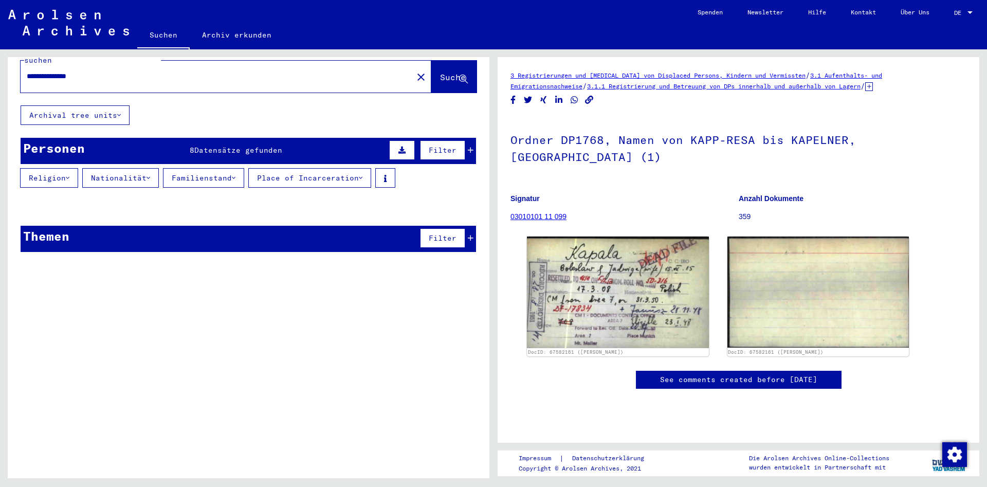
scroll to position [15, 0]
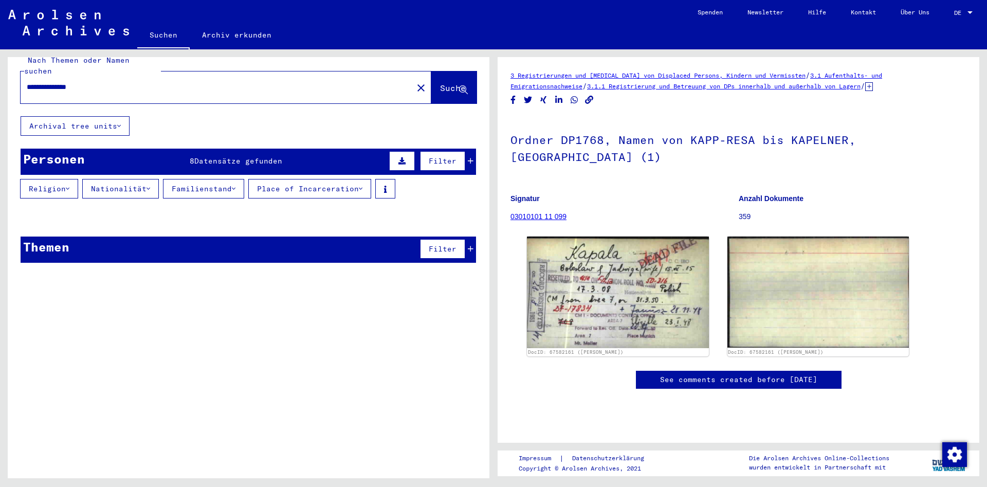
click at [431, 244] on span "Filter" at bounding box center [443, 248] width 28 height 9
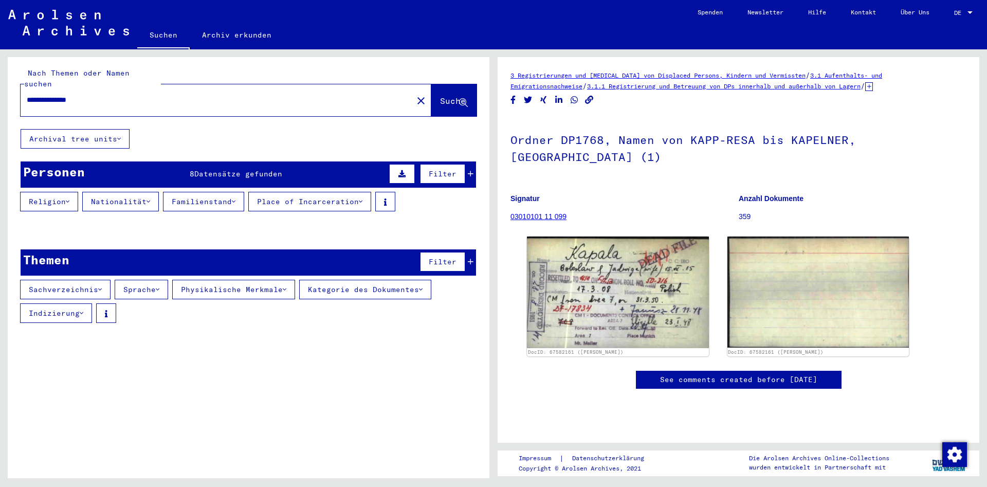
scroll to position [0, 0]
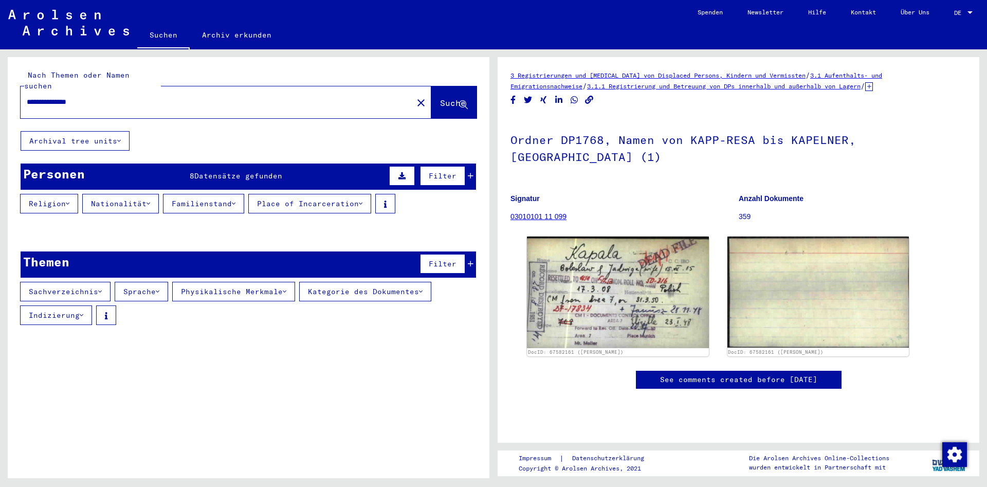
click at [105, 133] on button "Archival tree units" at bounding box center [75, 141] width 109 height 20
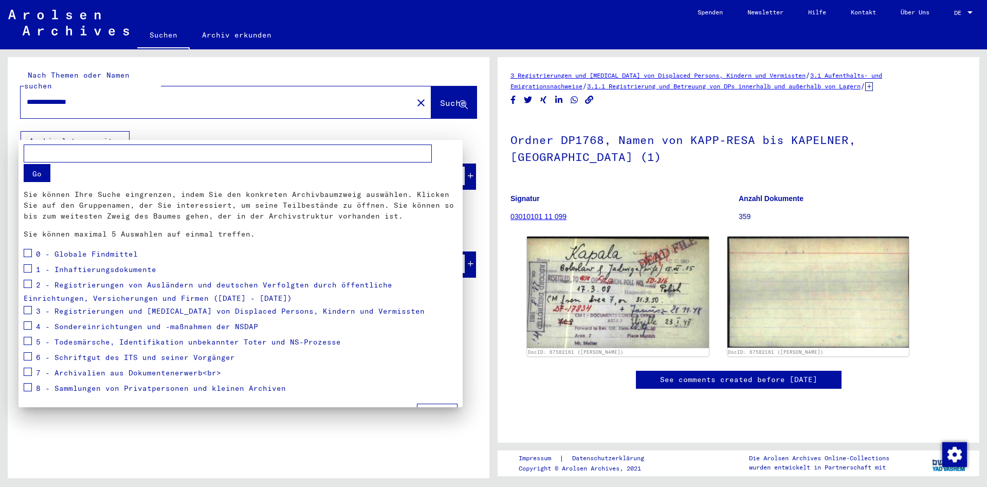
click at [372, 122] on div at bounding box center [493, 243] width 987 height 487
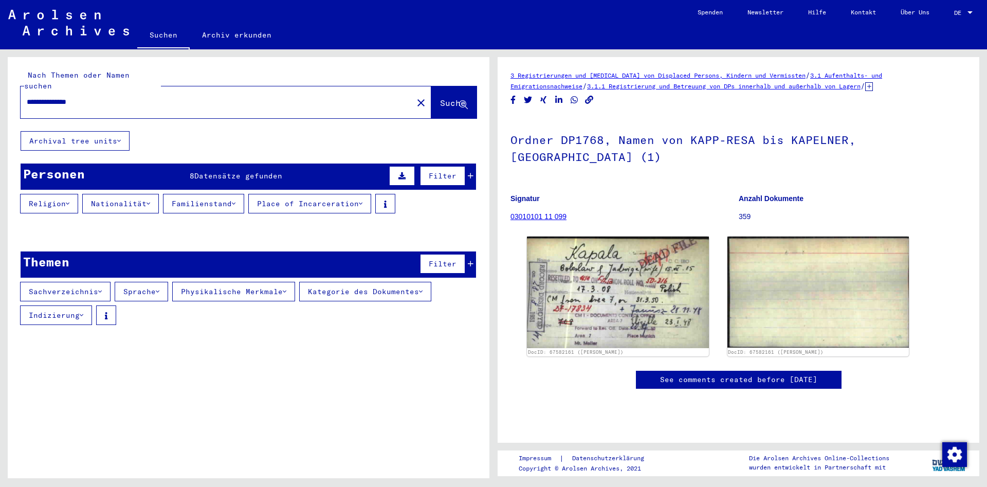
drag, startPoint x: 95, startPoint y: 91, endPoint x: 5, endPoint y: 96, distance: 90.5
click at [27, 97] on input "**********" at bounding box center [217, 102] width 380 height 11
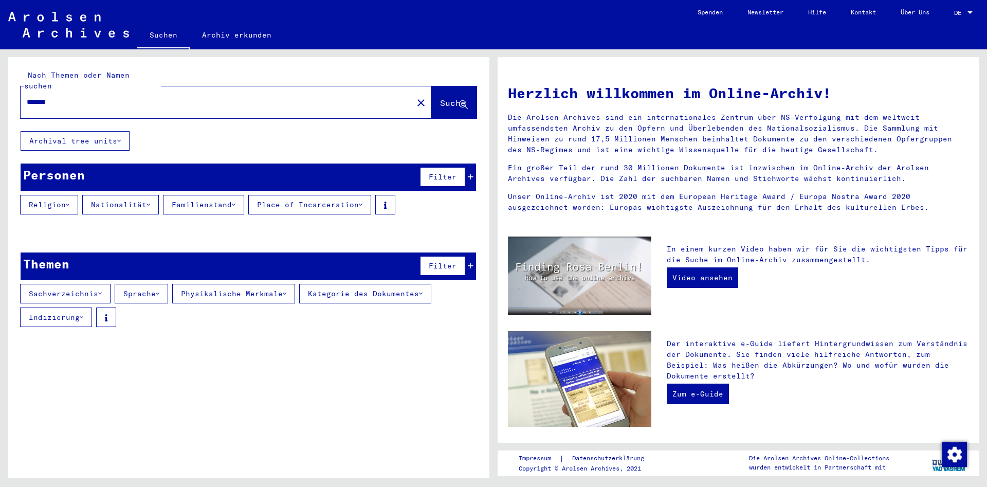
click at [471, 171] on div "Filter" at bounding box center [445, 176] width 56 height 25
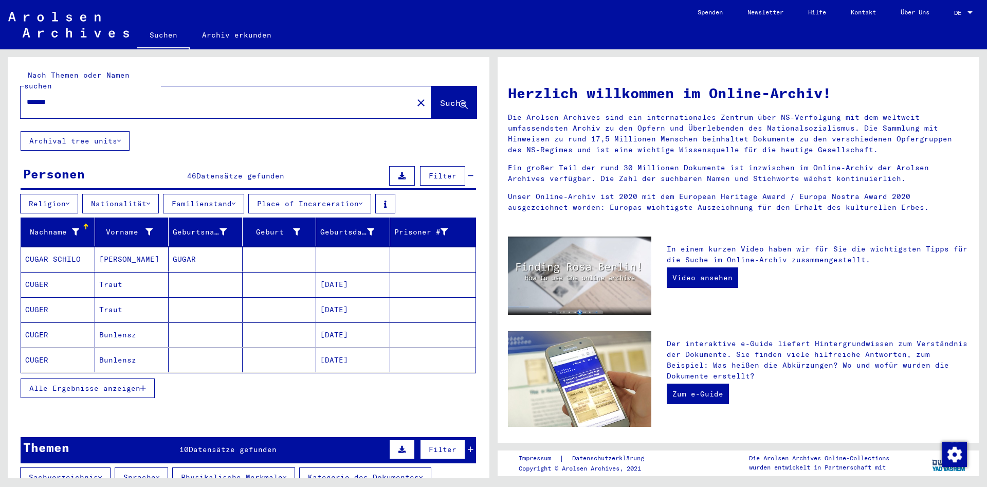
drag, startPoint x: 55, startPoint y: 92, endPoint x: 2, endPoint y: 97, distance: 53.6
click at [27, 100] on input "******" at bounding box center [214, 102] width 374 height 11
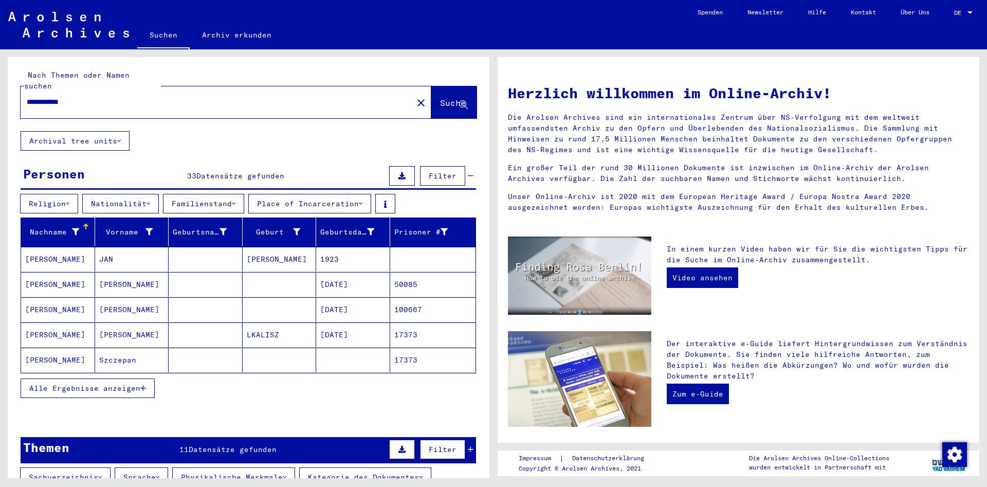
click at [44, 97] on input "**********" at bounding box center [214, 102] width 374 height 11
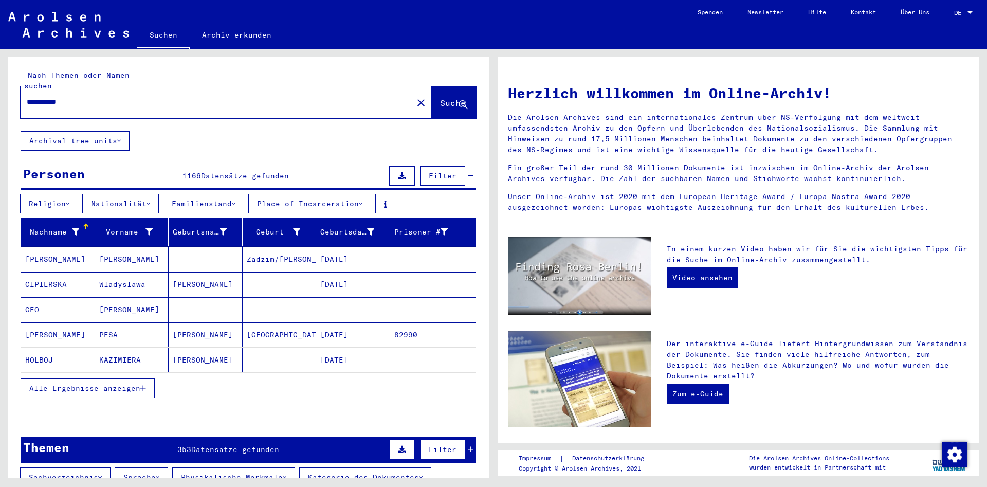
click at [226, 322] on mat-cell "[PERSON_NAME]" at bounding box center [206, 334] width 74 height 25
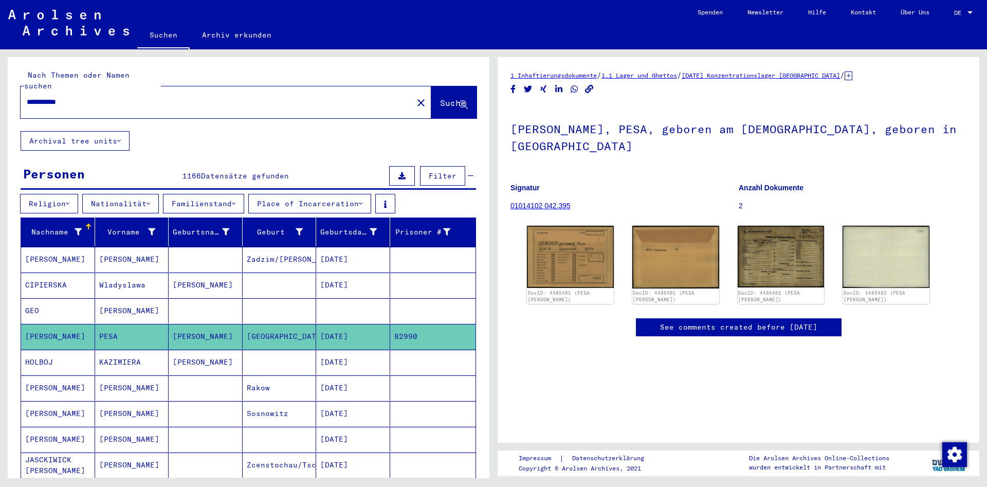
click at [39, 97] on input "**********" at bounding box center [217, 102] width 380 height 11
click at [119, 97] on input "**********" at bounding box center [217, 102] width 380 height 11
type input "**********"
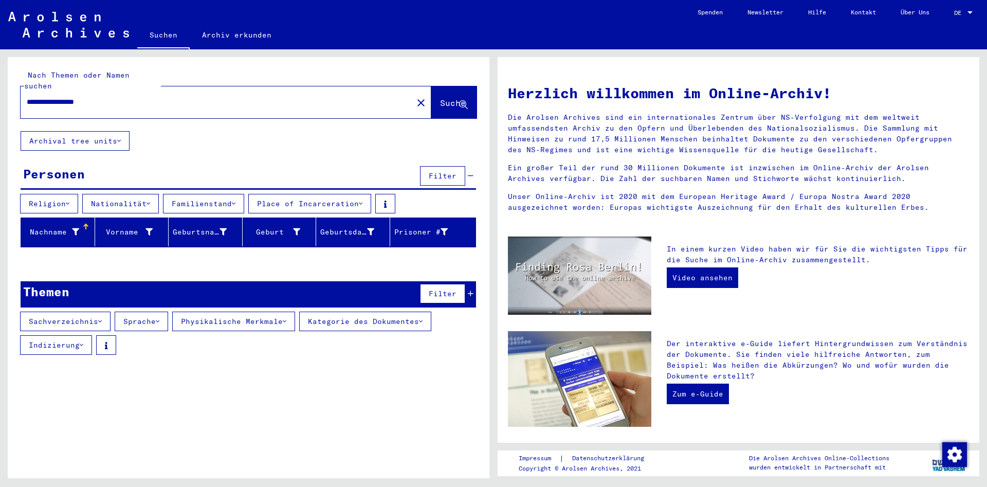
click at [441, 98] on span "Suche" at bounding box center [453, 103] width 26 height 10
drag, startPoint x: 25, startPoint y: 73, endPoint x: 161, endPoint y: 77, distance: 136.7
click at [161, 77] on div "**********" at bounding box center [249, 94] width 456 height 48
click at [137, 97] on input "**********" at bounding box center [214, 102] width 374 height 11
click at [123, 131] on button "Archival tree units" at bounding box center [75, 141] width 109 height 20
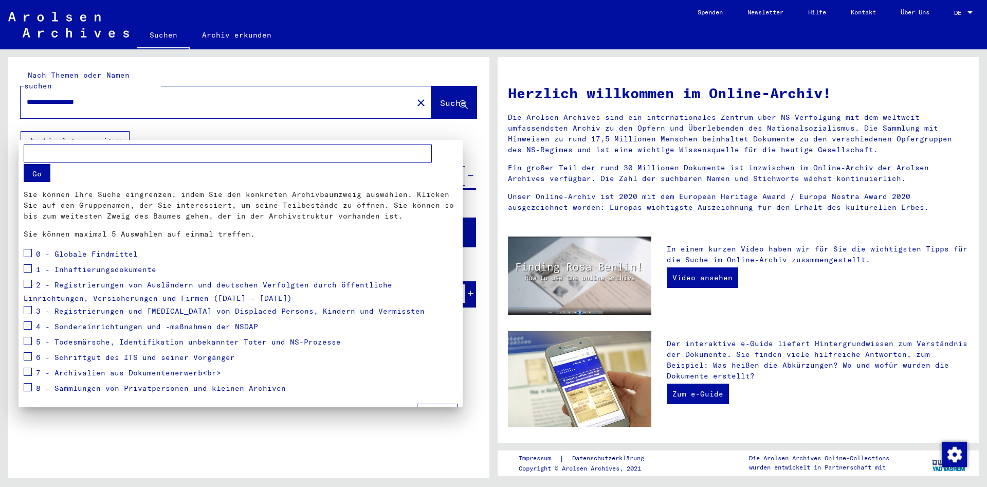
click at [222, 86] on div at bounding box center [493, 243] width 987 height 487
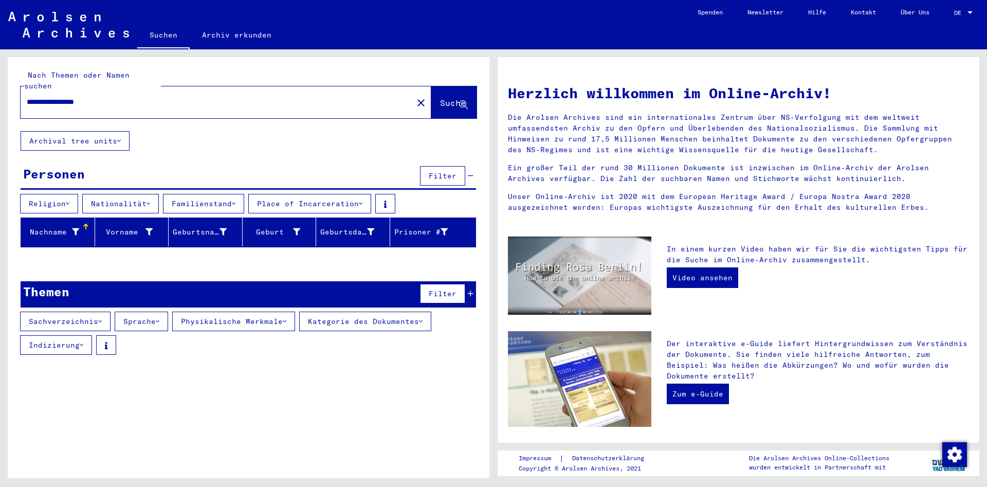
click at [443, 98] on span "Suche" at bounding box center [453, 103] width 26 height 10
drag, startPoint x: 115, startPoint y: 95, endPoint x: 1, endPoint y: 111, distance: 115.8
click at [27, 107] on input "**********" at bounding box center [214, 102] width 374 height 11
type input "**********"
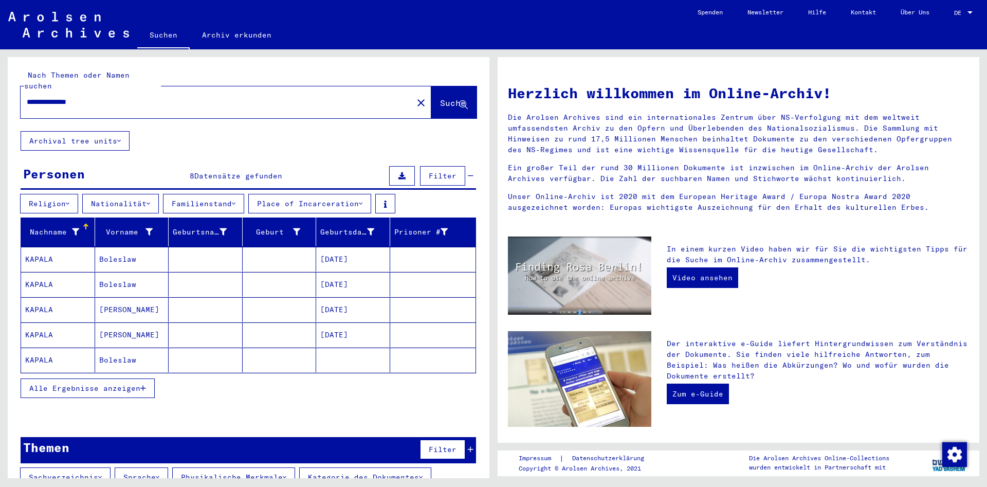
click at [128, 273] on mat-cell "Boleslaw" at bounding box center [132, 284] width 74 height 25
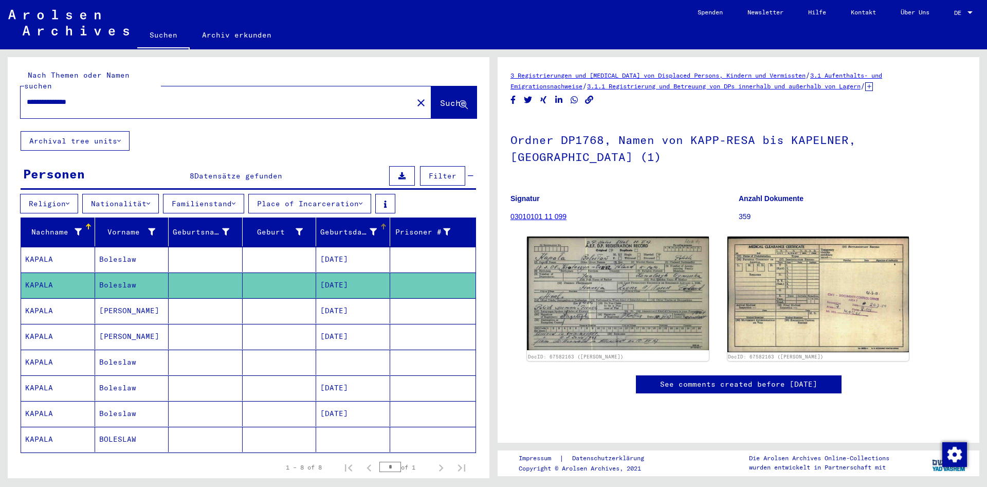
click at [335, 227] on div "Geburtsdatum" at bounding box center [348, 232] width 57 height 11
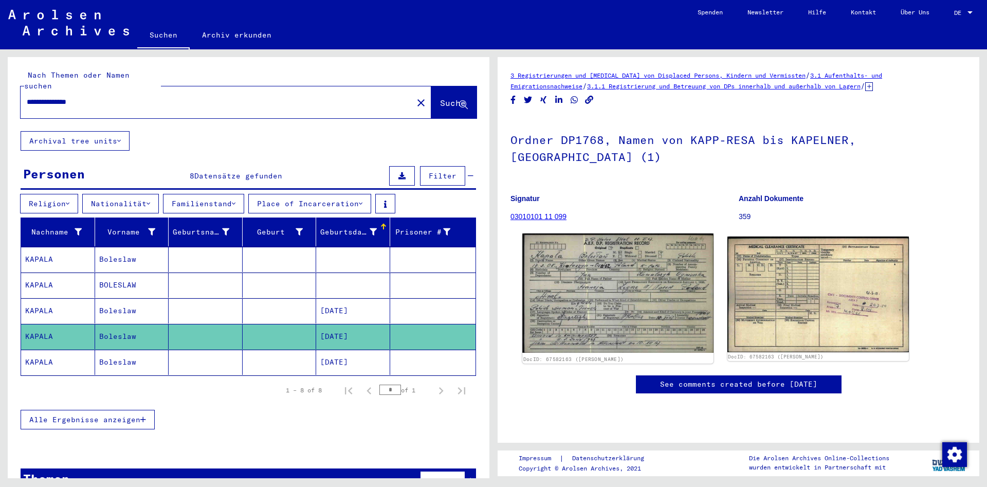
click at [623, 296] on img at bounding box center [617, 292] width 191 height 119
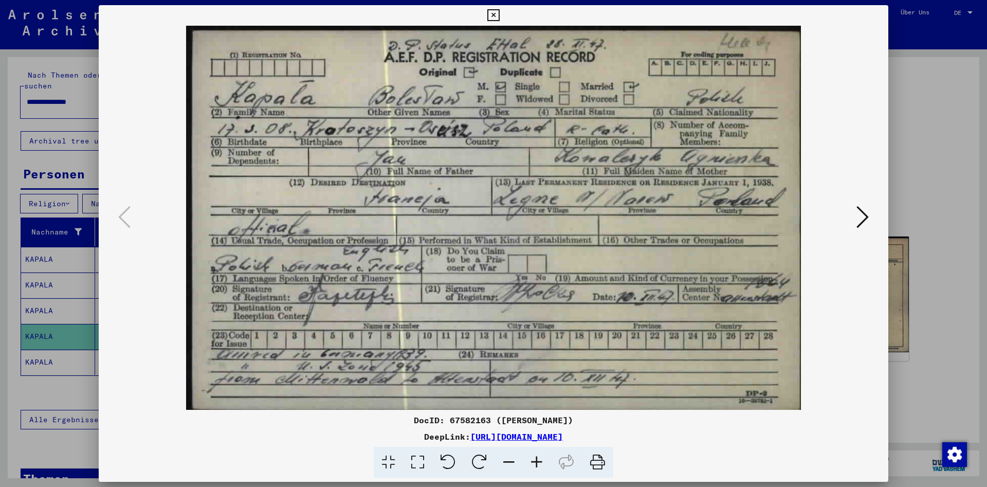
click at [499, 14] on icon at bounding box center [493, 15] width 12 height 12
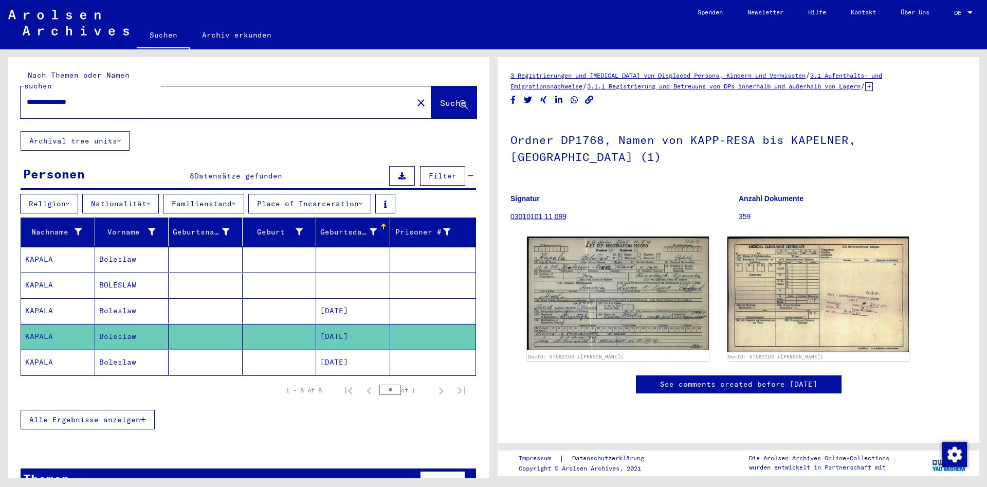
click at [282, 250] on mat-cell at bounding box center [280, 259] width 74 height 25
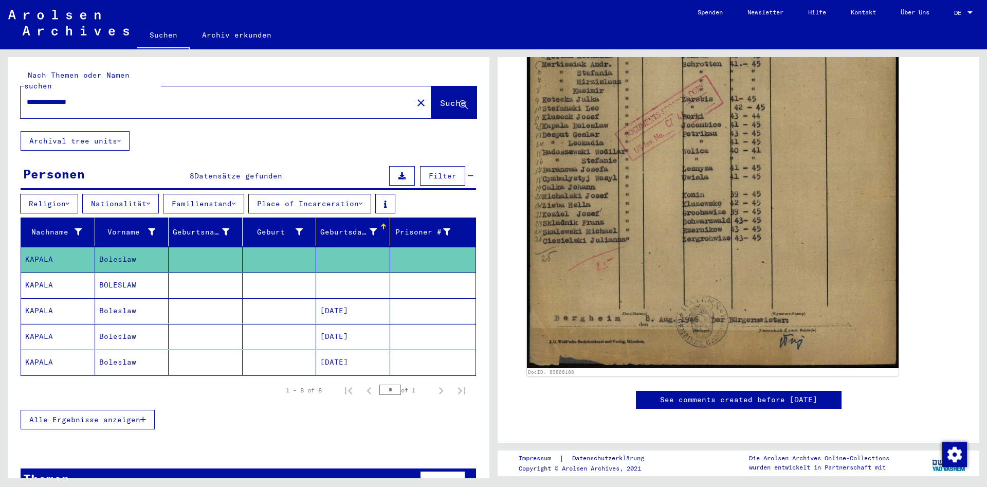
scroll to position [610, 0]
click at [343, 276] on mat-cell at bounding box center [353, 284] width 74 height 25
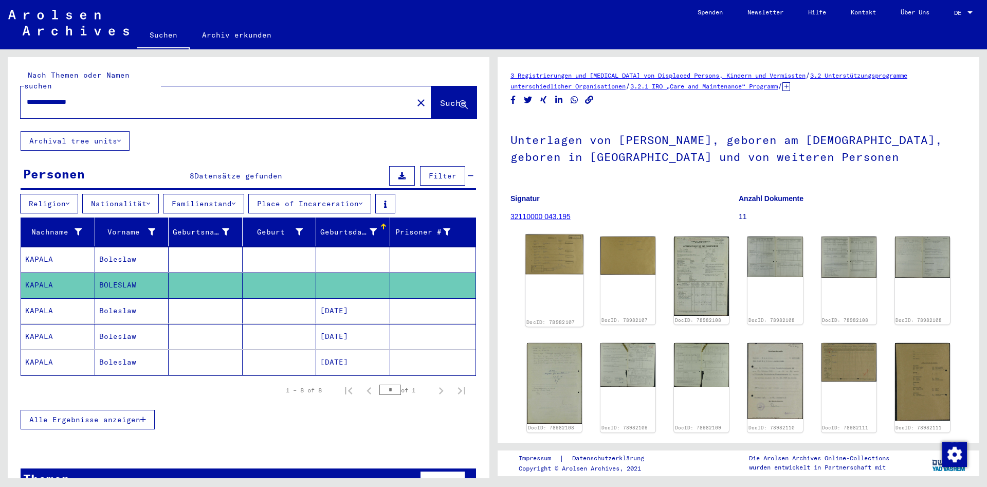
click at [568, 274] on img at bounding box center [554, 254] width 58 height 40
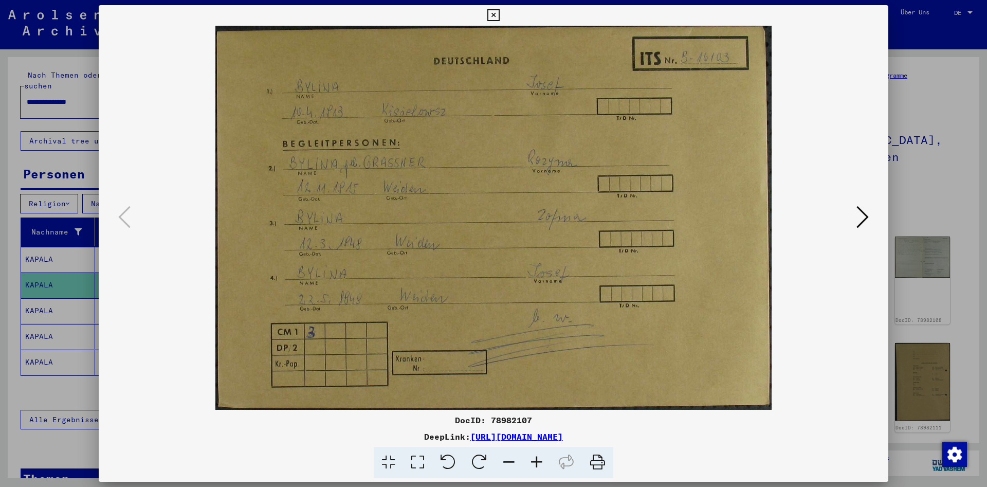
click at [861, 226] on icon at bounding box center [862, 217] width 12 height 25
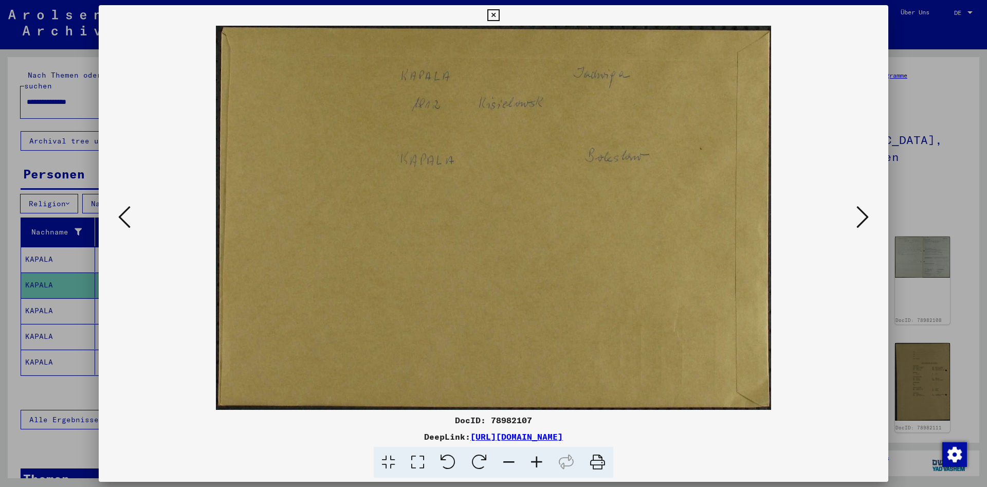
click at [861, 226] on icon at bounding box center [862, 217] width 12 height 25
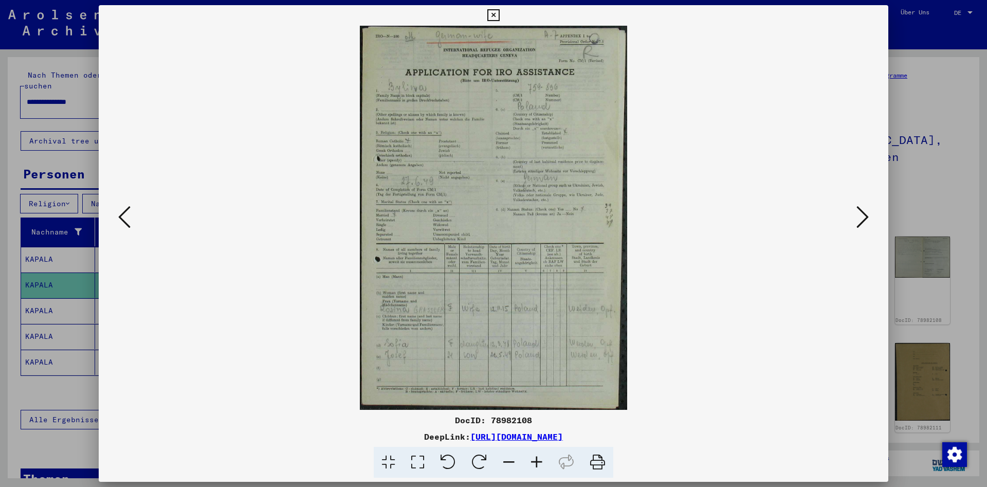
click at [861, 226] on icon at bounding box center [862, 217] width 12 height 25
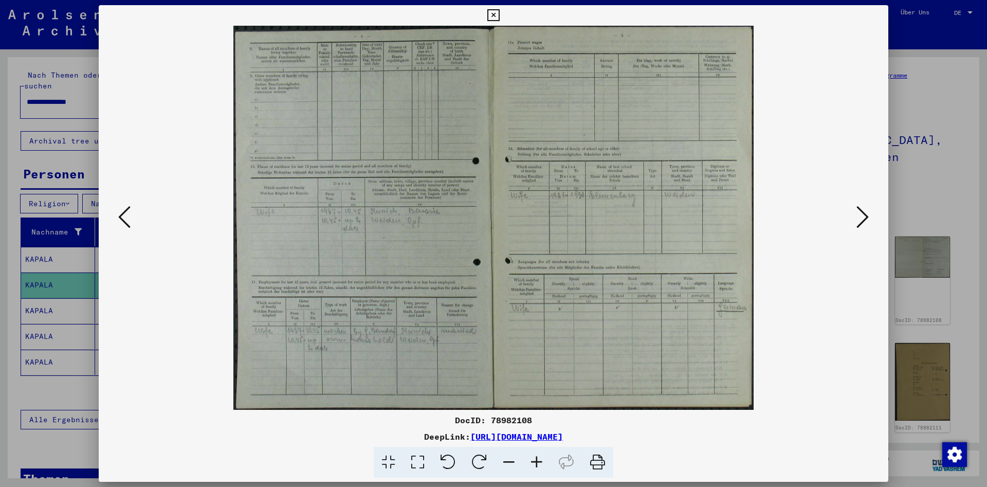
click at [861, 226] on icon at bounding box center [862, 217] width 12 height 25
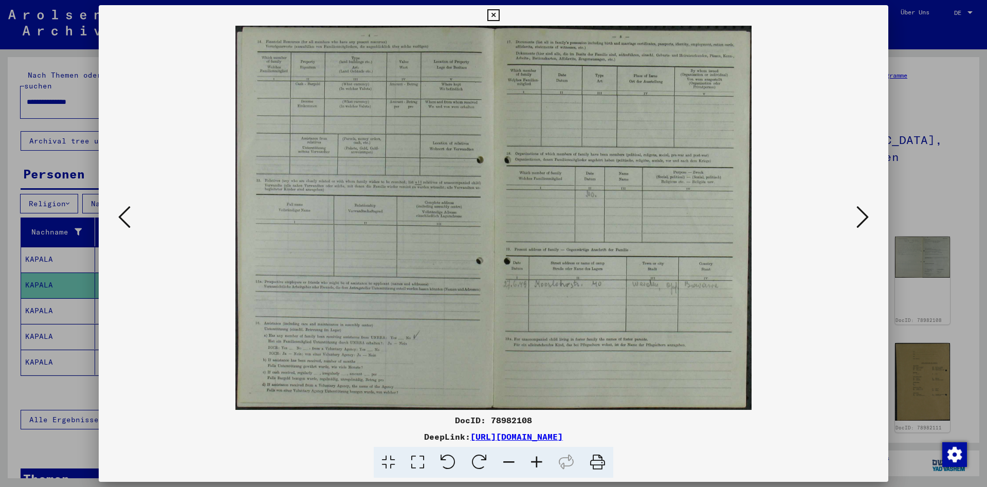
click at [861, 226] on icon at bounding box center [862, 217] width 12 height 25
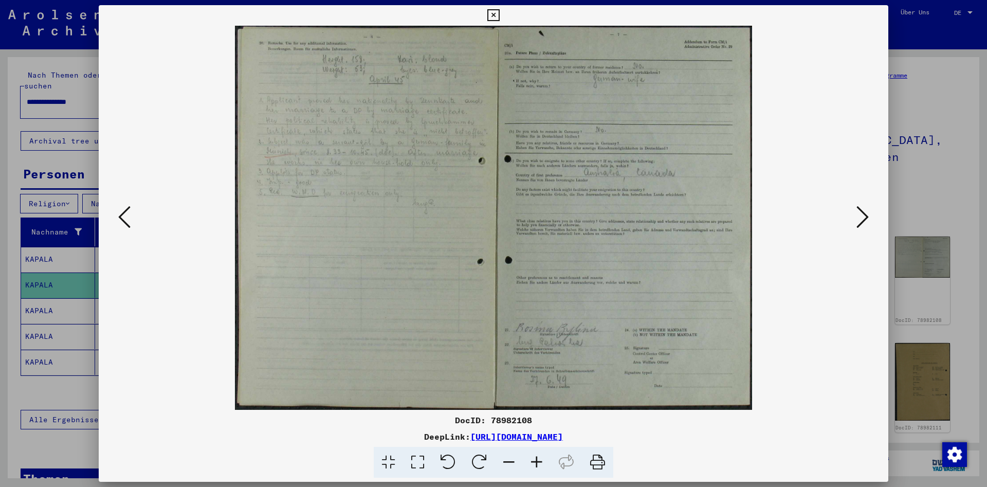
click at [861, 226] on icon at bounding box center [862, 217] width 12 height 25
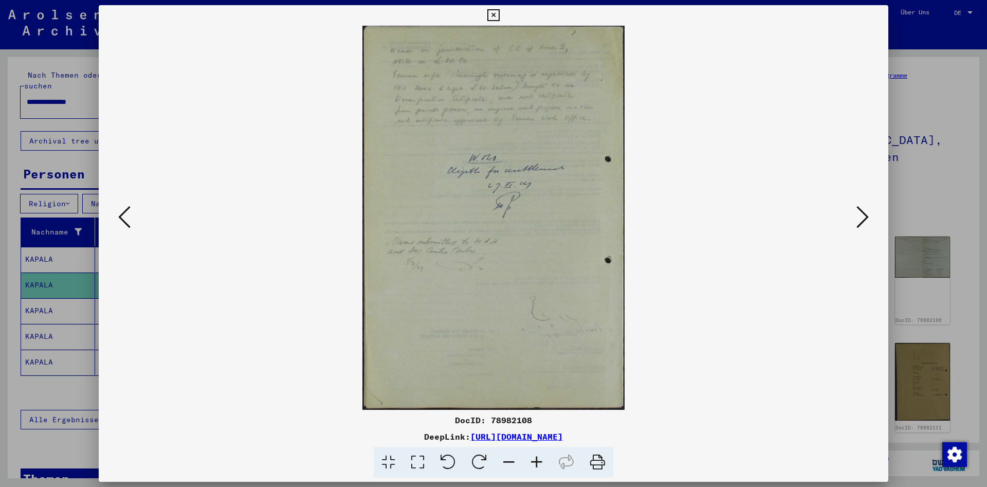
click at [861, 226] on icon at bounding box center [862, 217] width 12 height 25
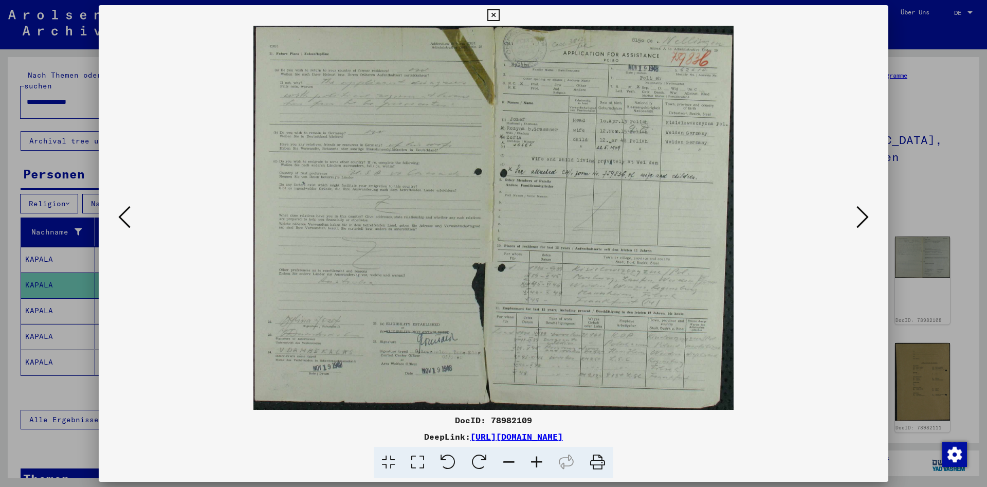
click at [861, 226] on icon at bounding box center [862, 217] width 12 height 25
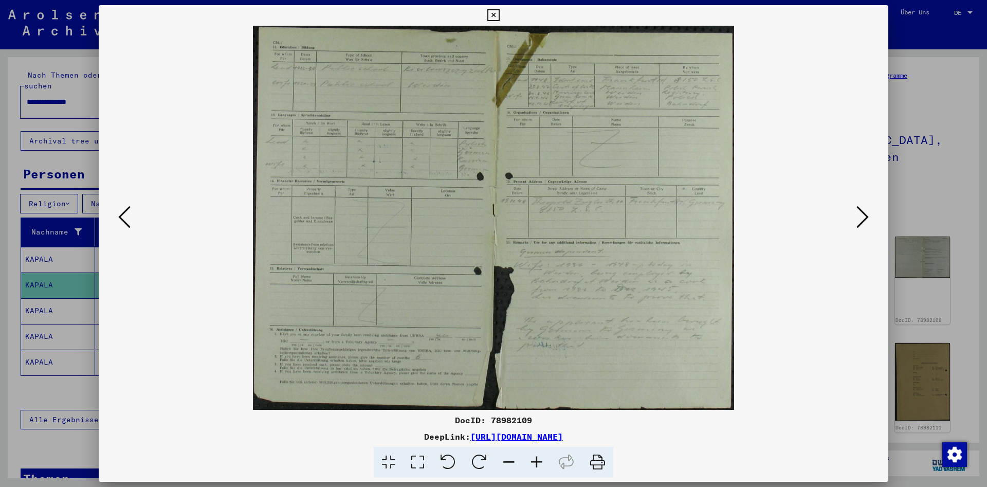
click at [861, 226] on icon at bounding box center [862, 217] width 12 height 25
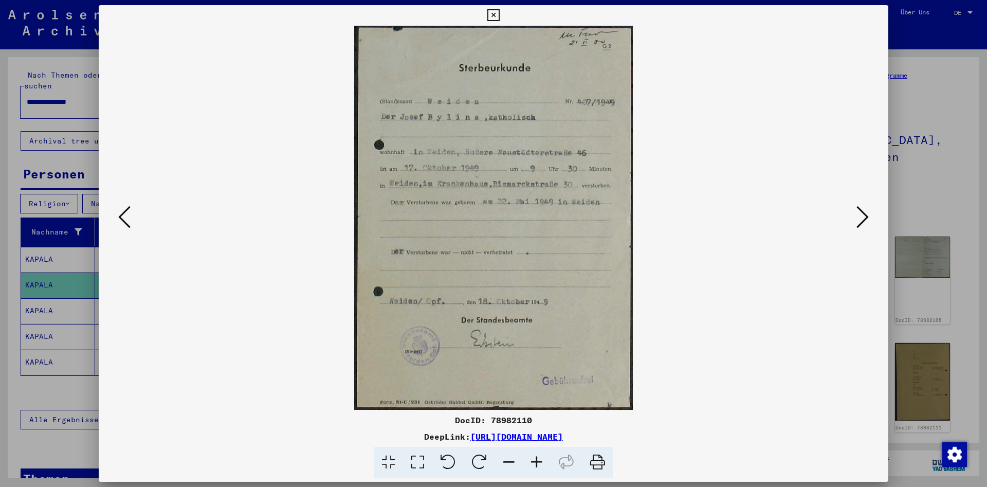
click at [861, 226] on icon at bounding box center [862, 217] width 12 height 25
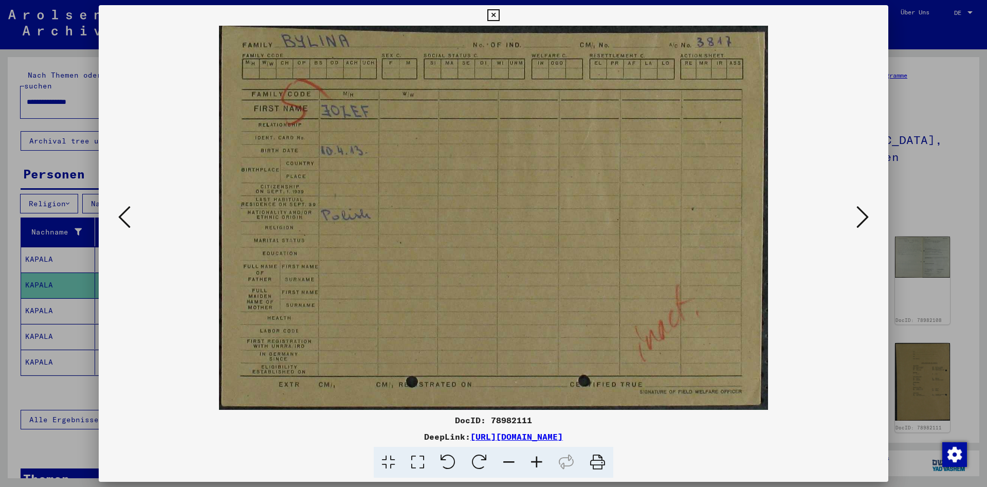
click at [861, 226] on icon at bounding box center [862, 217] width 12 height 25
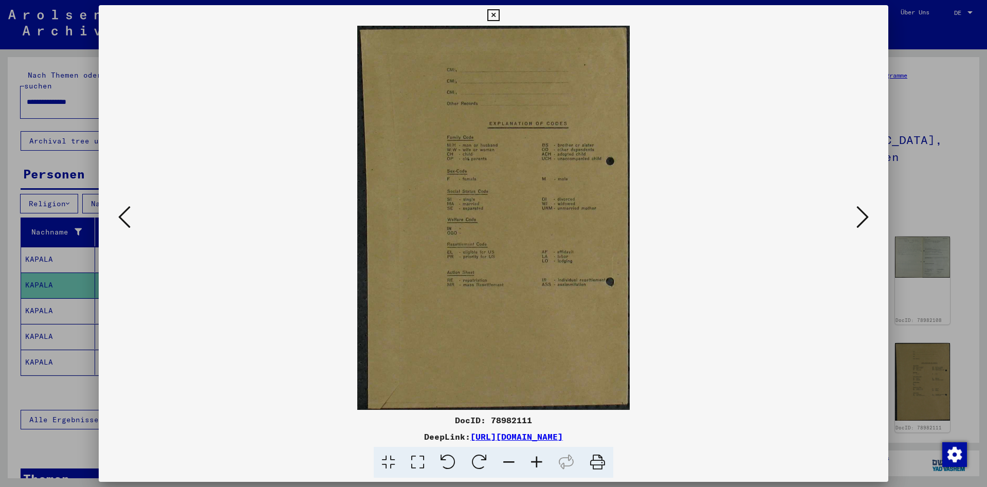
click at [861, 226] on icon at bounding box center [862, 217] width 12 height 25
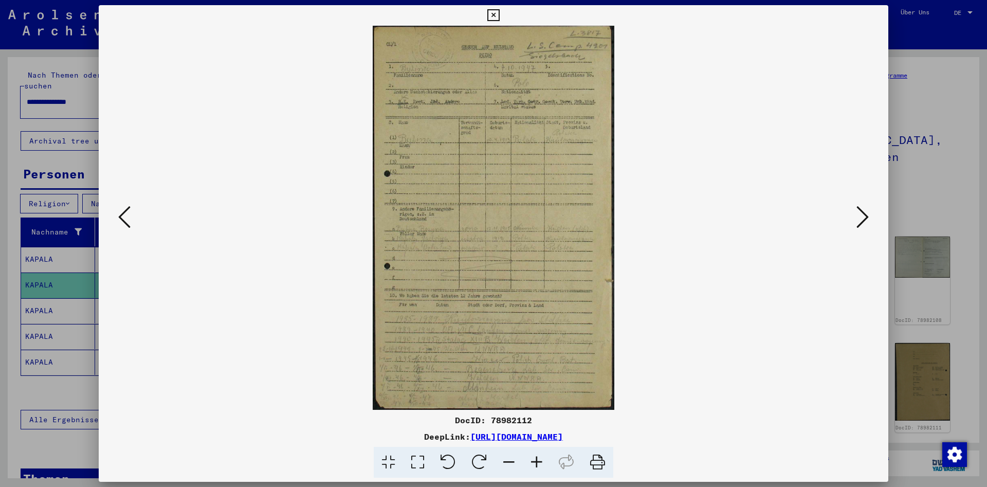
click at [861, 226] on icon at bounding box center [862, 217] width 12 height 25
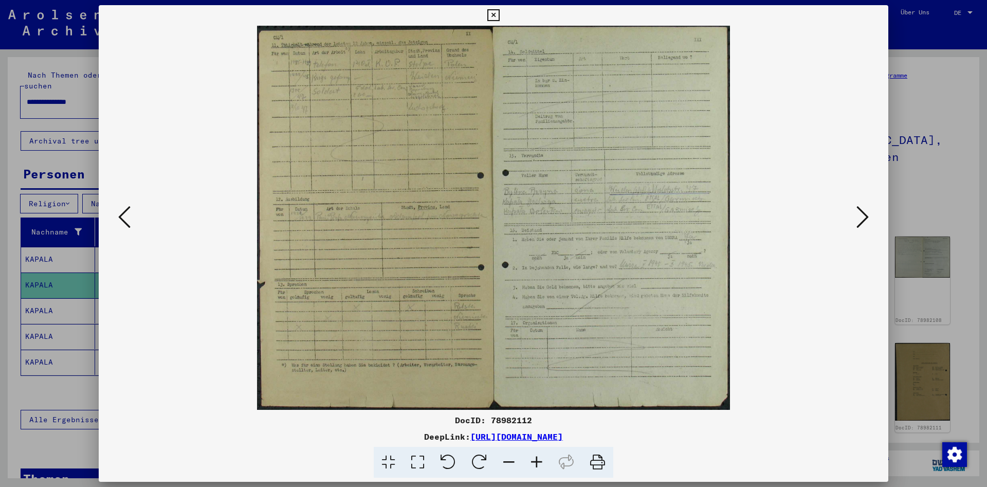
click at [861, 226] on icon at bounding box center [862, 217] width 12 height 25
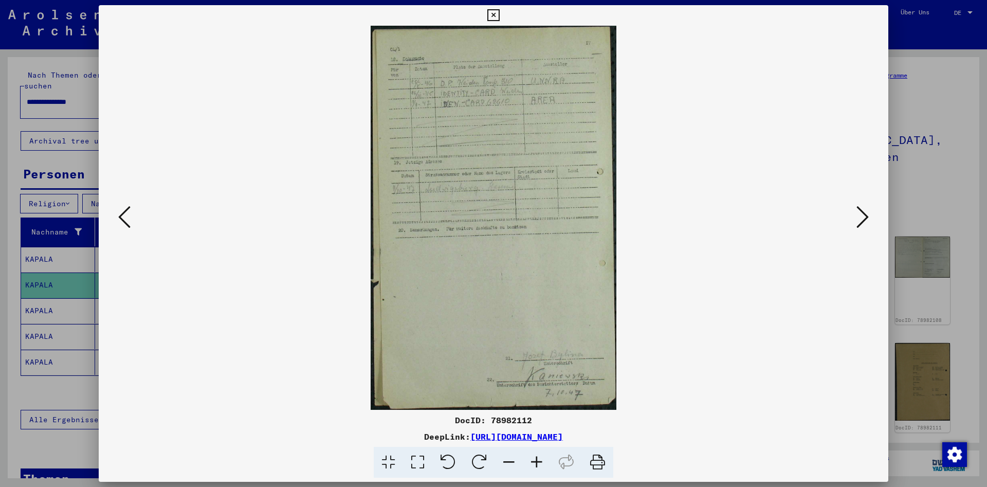
click at [861, 226] on icon at bounding box center [862, 217] width 12 height 25
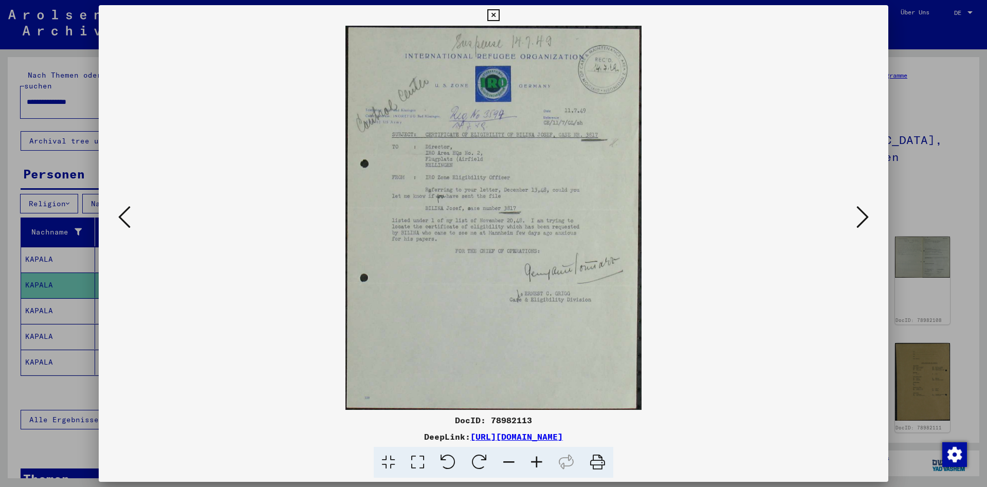
click at [861, 226] on icon at bounding box center [862, 217] width 12 height 25
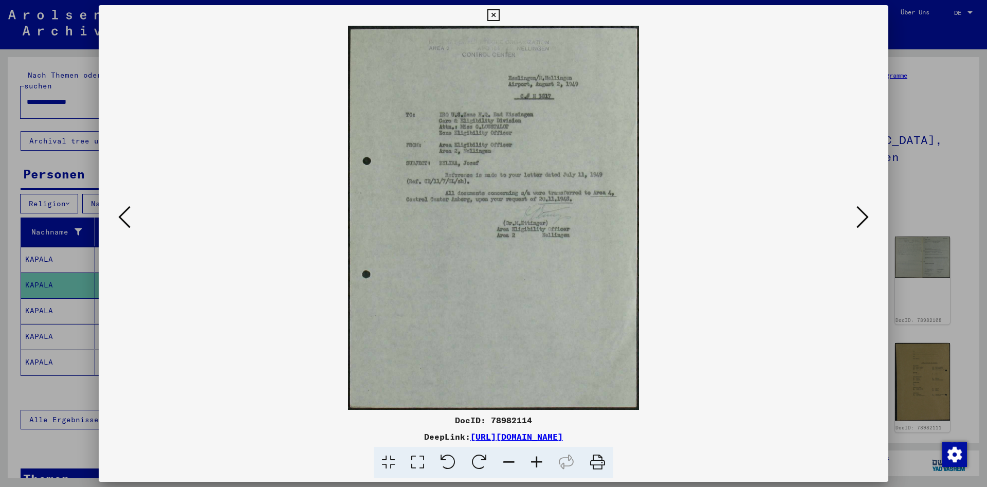
click at [861, 226] on icon at bounding box center [862, 217] width 12 height 25
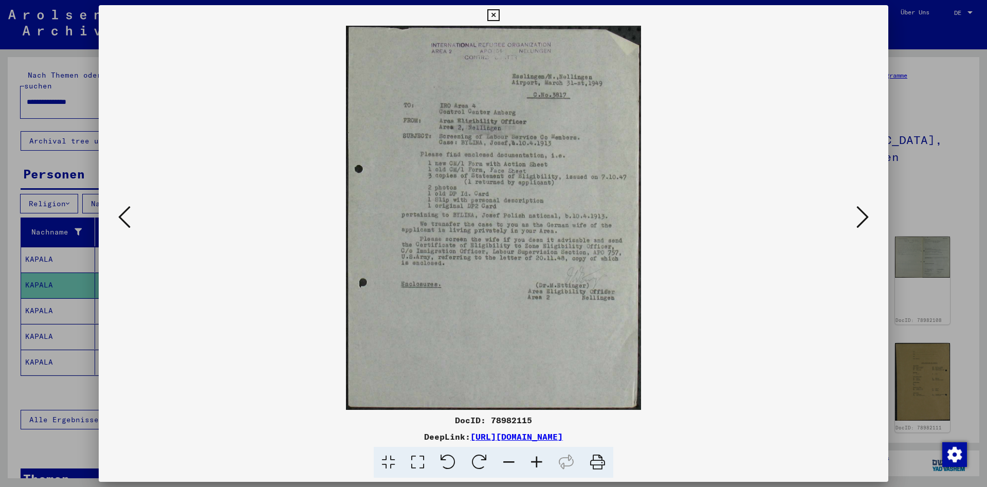
click at [499, 14] on icon at bounding box center [493, 15] width 12 height 12
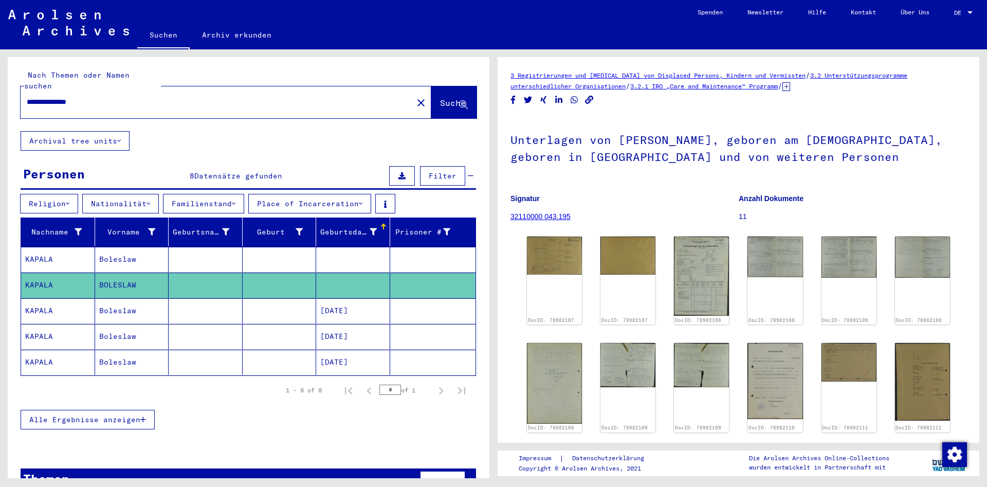
click at [348, 302] on mat-cell "[DATE]" at bounding box center [353, 310] width 74 height 25
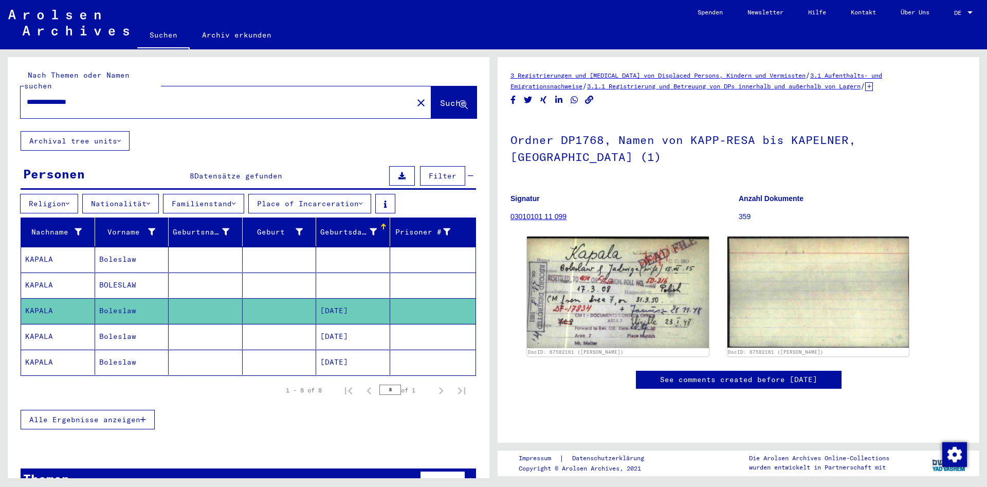
click at [373, 327] on mat-cell "[DATE]" at bounding box center [353, 336] width 74 height 25
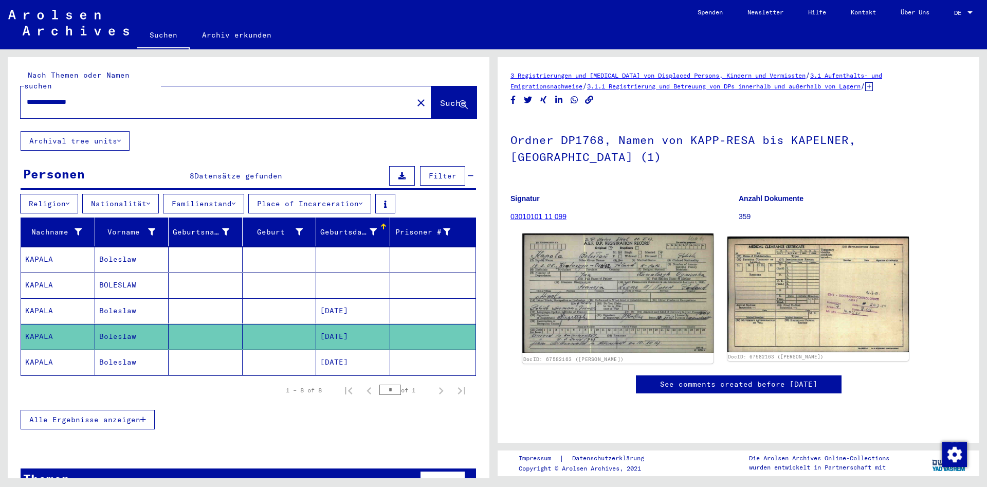
click at [601, 288] on img at bounding box center [617, 292] width 191 height 119
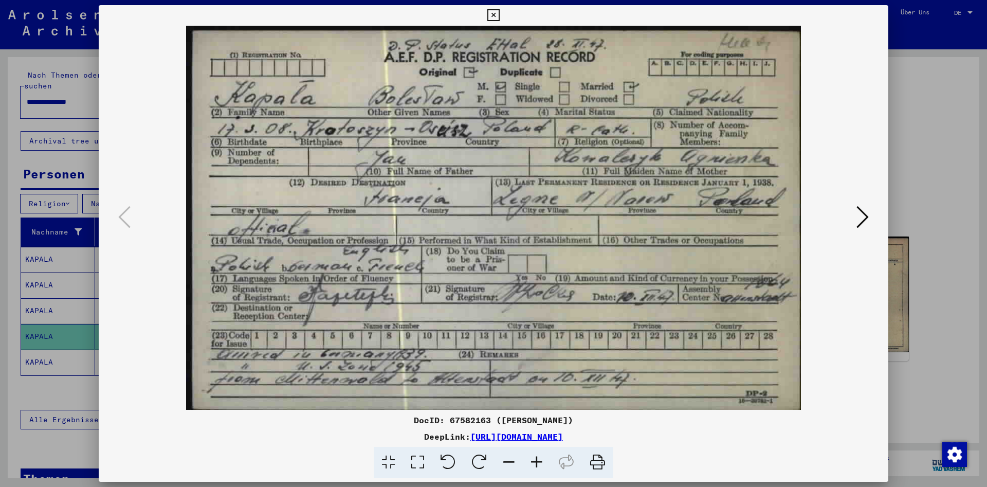
click at [499, 15] on icon at bounding box center [493, 15] width 12 height 12
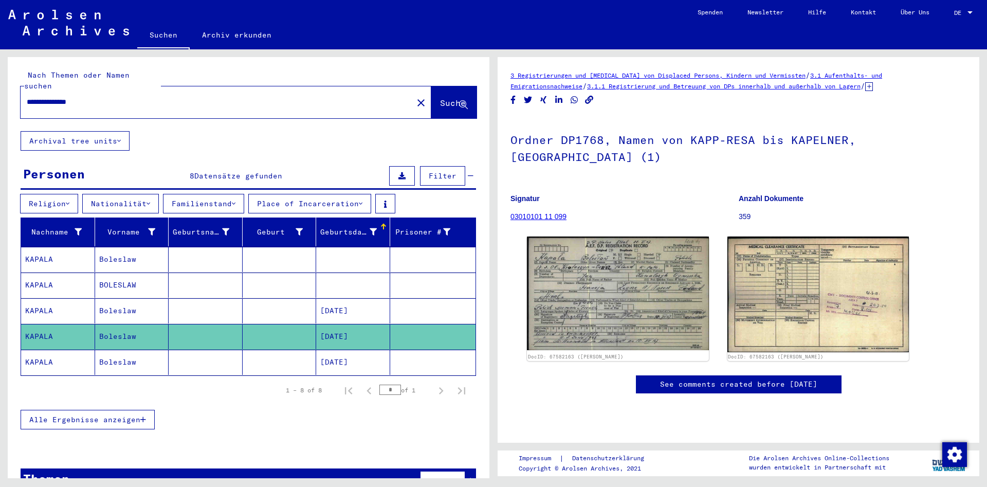
click at [360, 351] on mat-cell "[DATE]" at bounding box center [353, 361] width 74 height 25
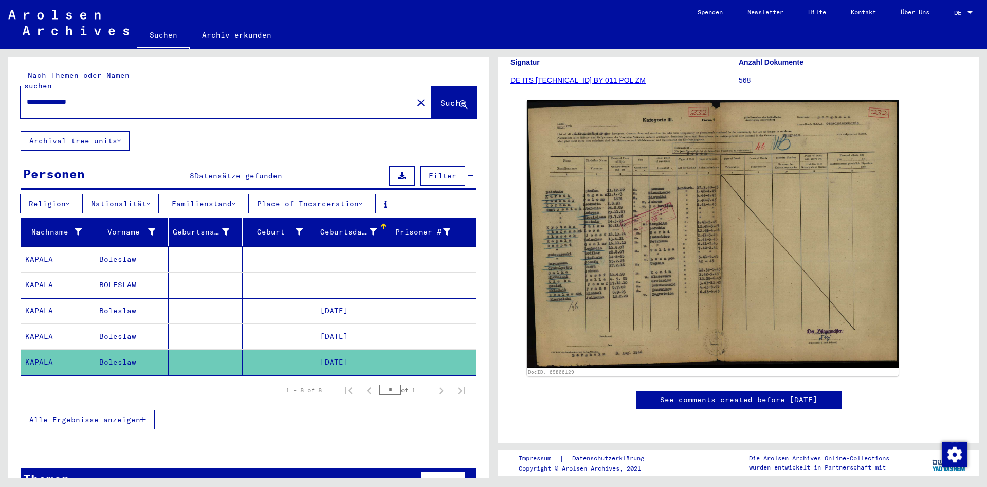
scroll to position [235, 0]
